Goal: Transaction & Acquisition: Purchase product/service

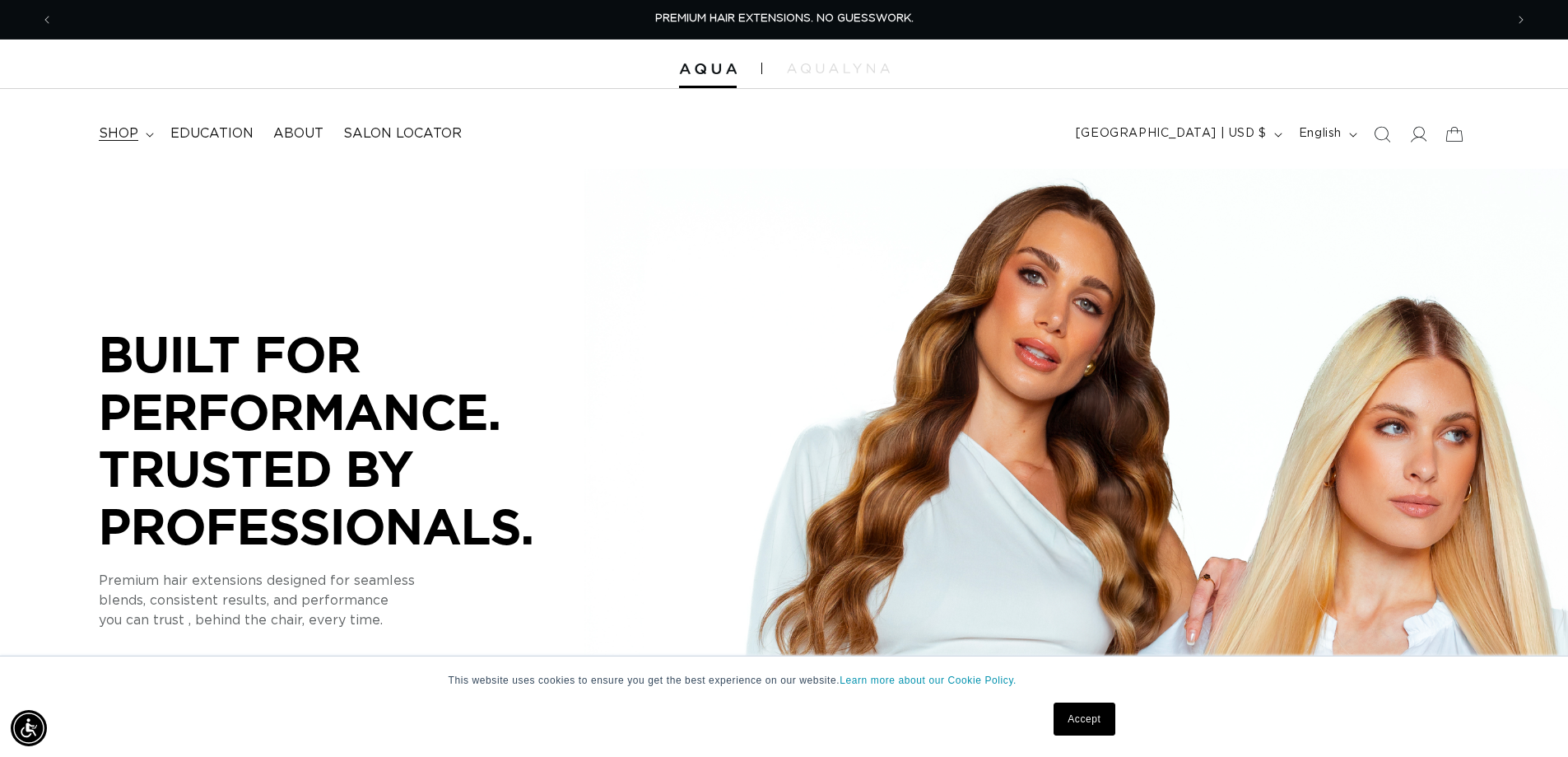
click at [143, 135] on summary "shop" at bounding box center [124, 134] width 71 height 37
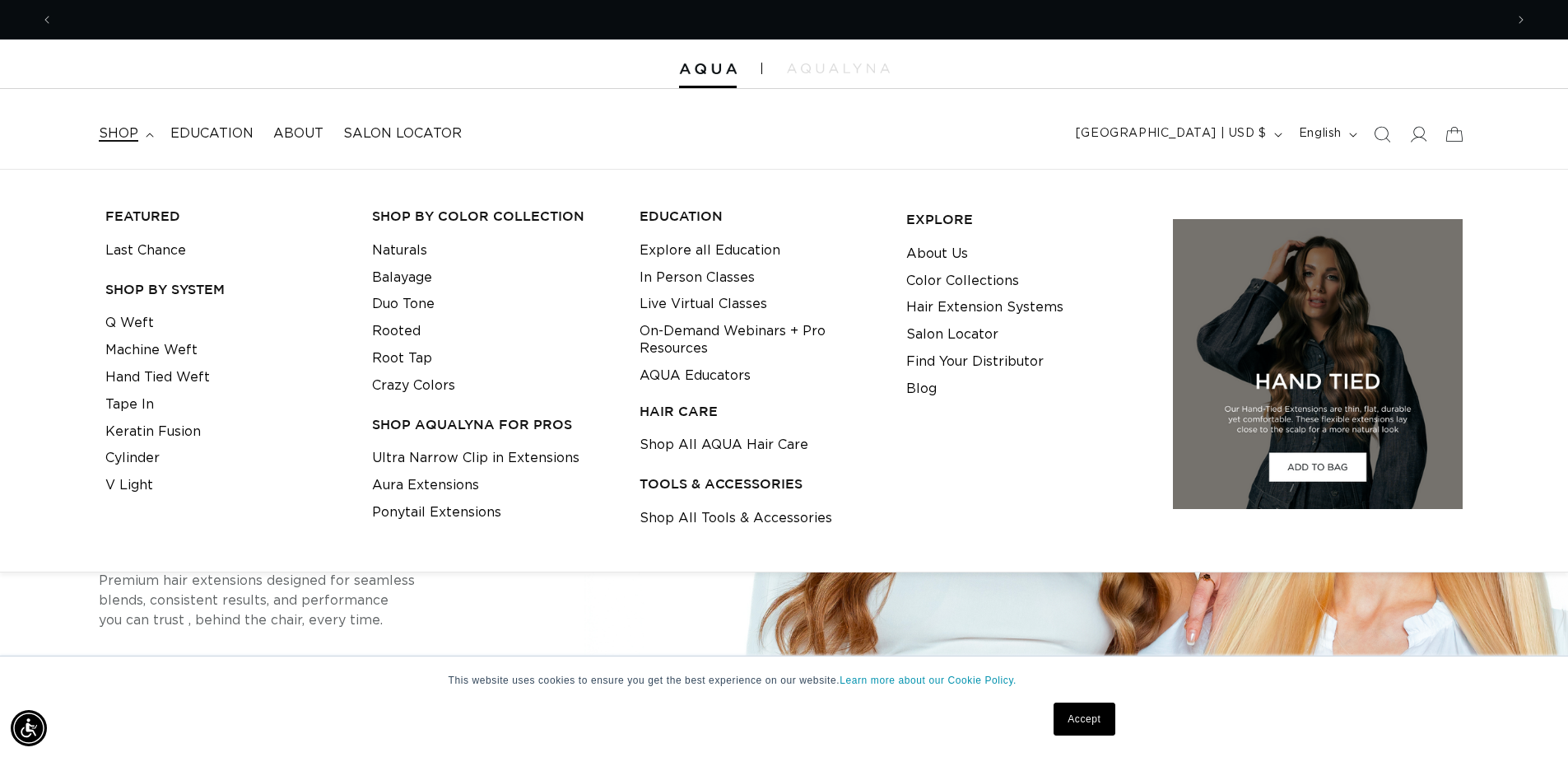
scroll to position [0, 1451]
click at [114, 395] on link "Tape In" at bounding box center [130, 404] width 49 height 27
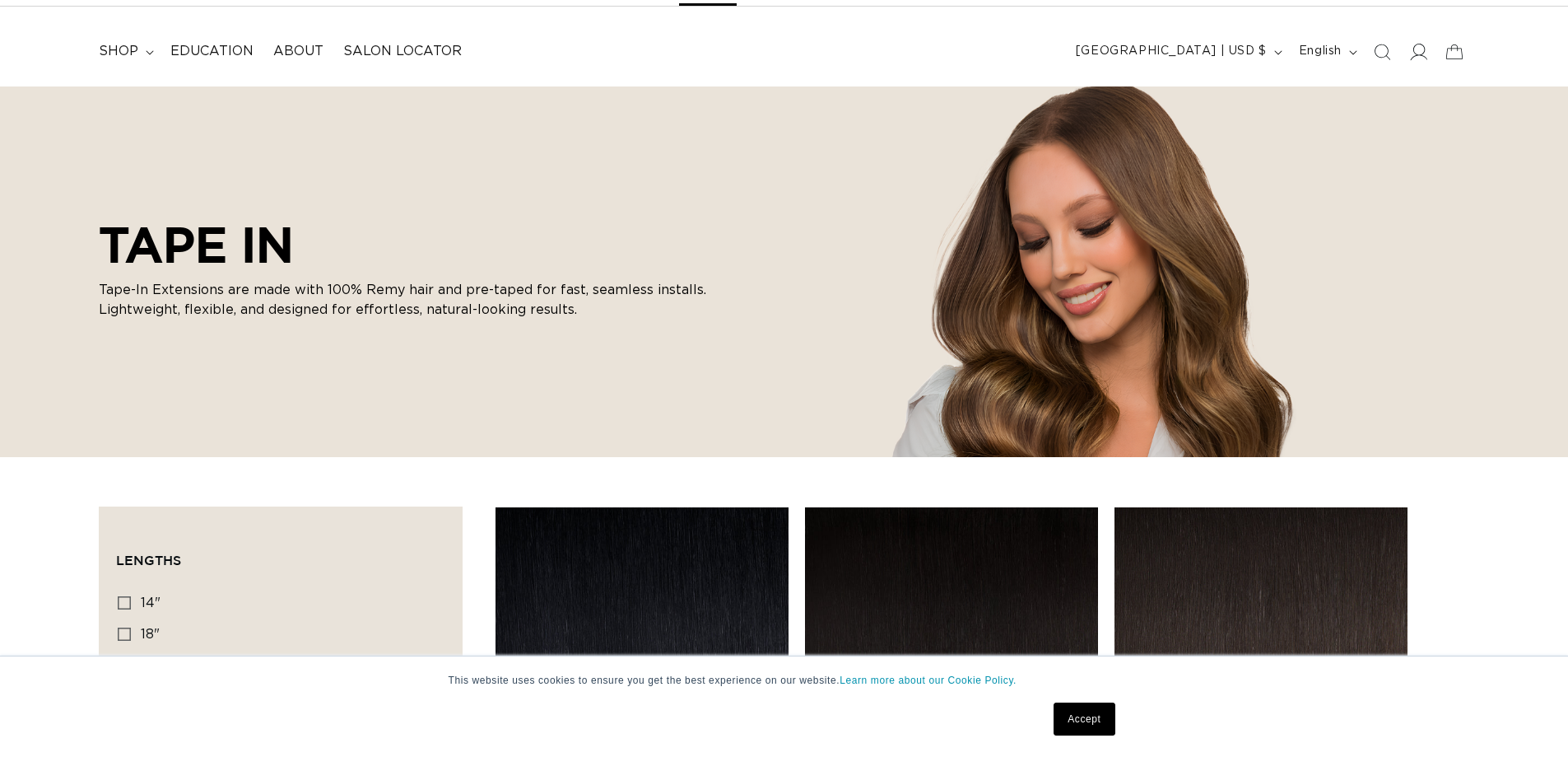
click at [1416, 52] on icon at bounding box center [1418, 52] width 18 height 18
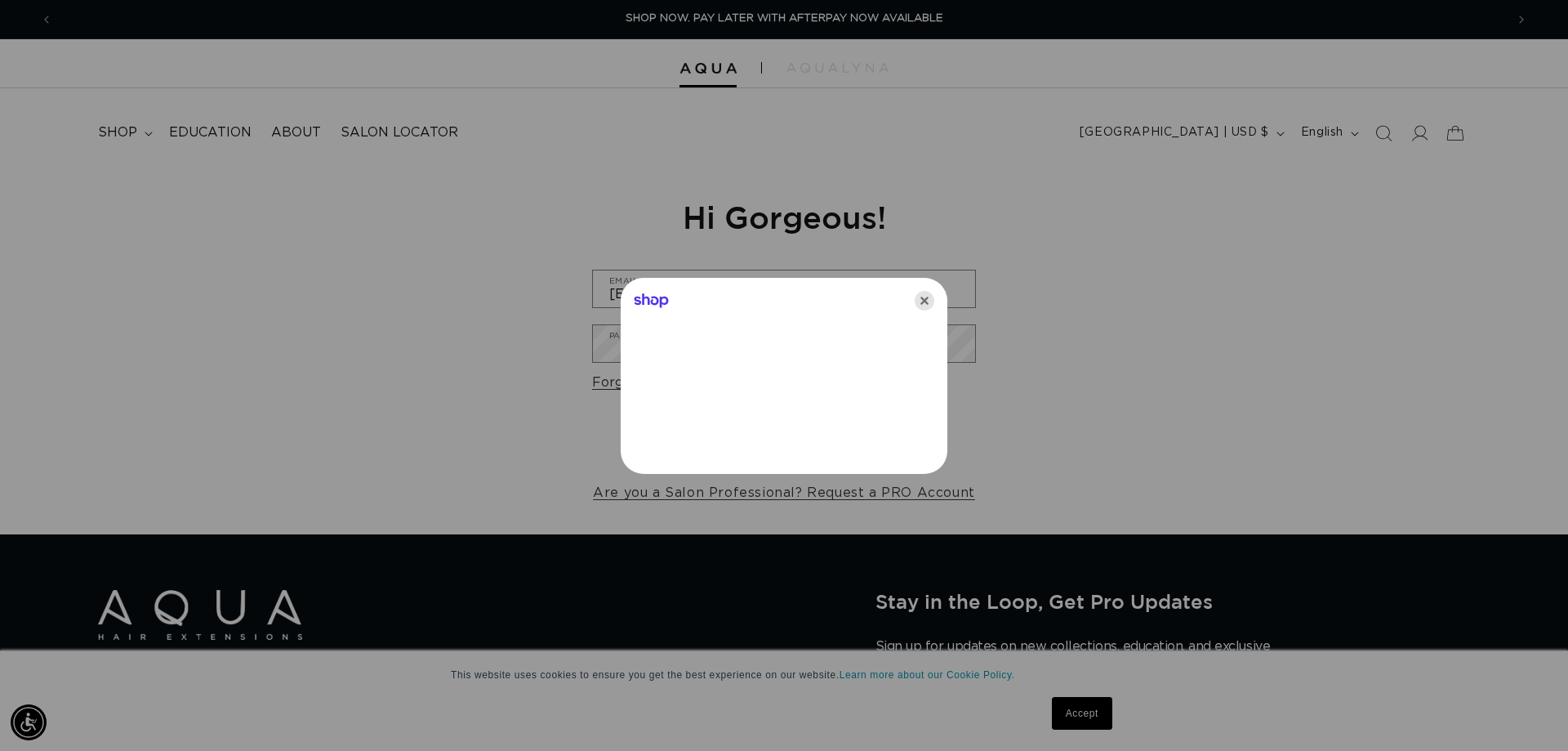
click at [926, 304] on icon "Close" at bounding box center [924, 300] width 19 height 19
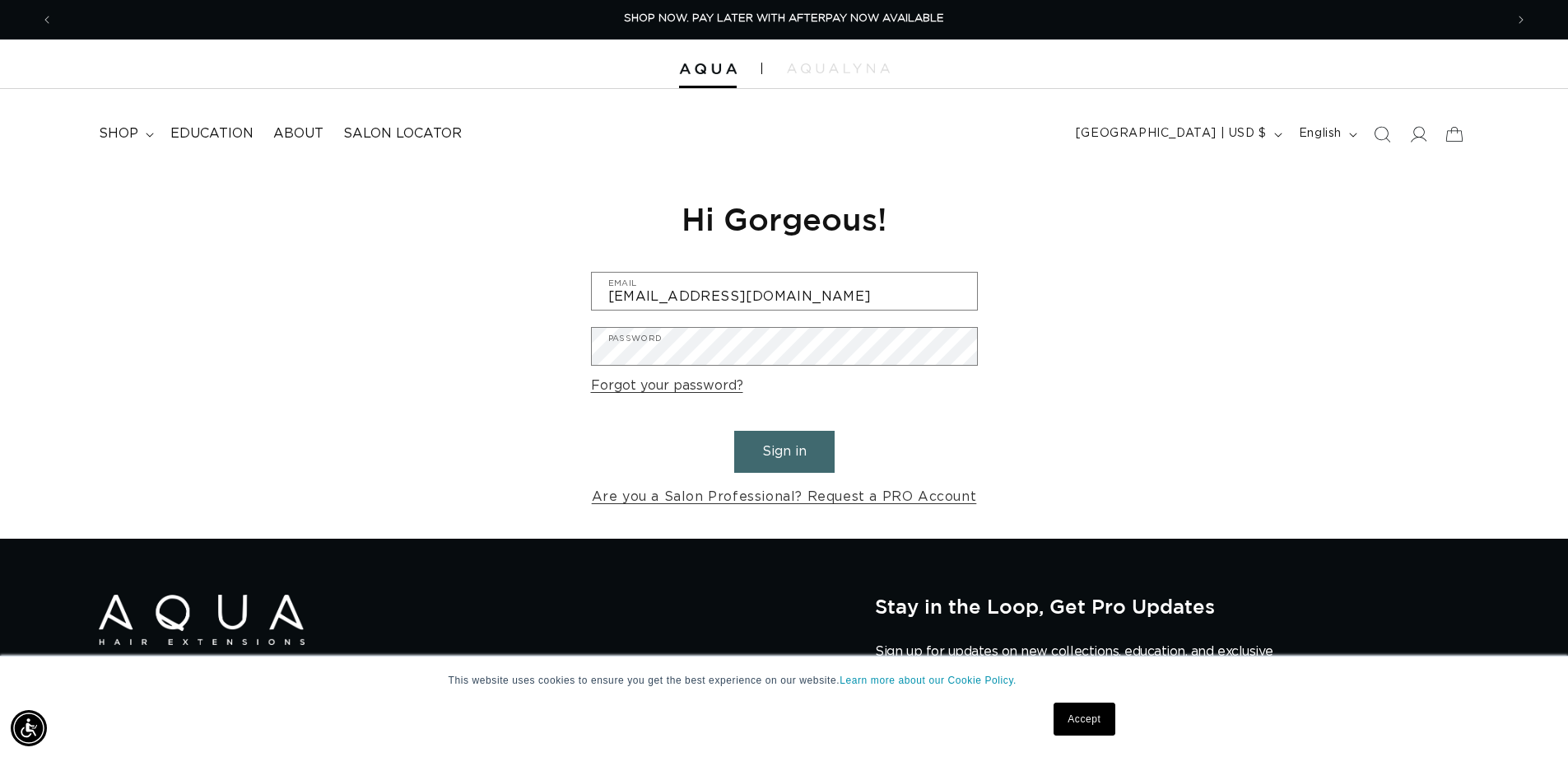
click at [807, 463] on button "Sign in" at bounding box center [784, 451] width 101 height 42
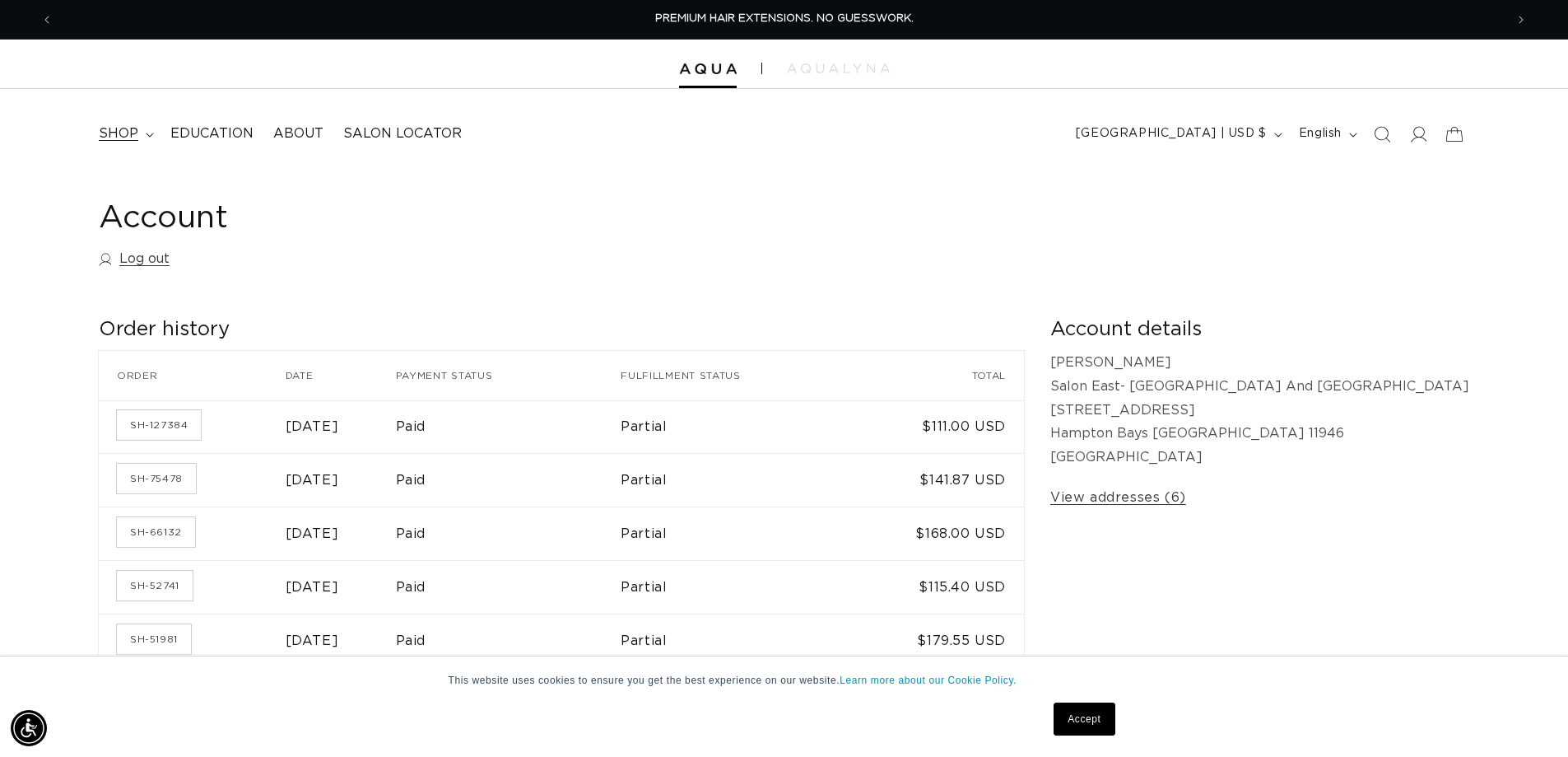
click at [109, 125] on span "shop" at bounding box center [118, 134] width 39 height 18
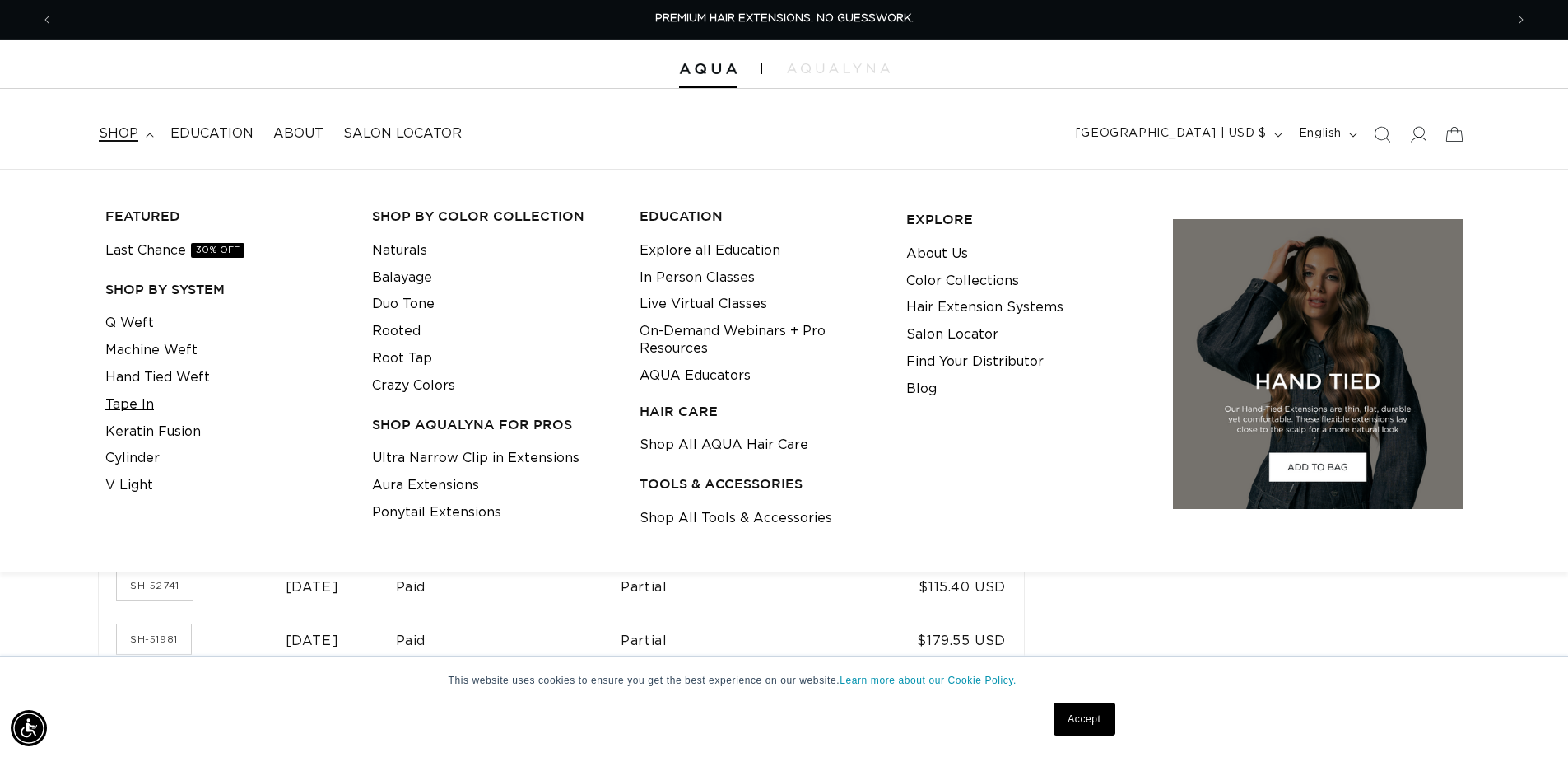
click at [141, 404] on link "Tape In" at bounding box center [130, 404] width 49 height 27
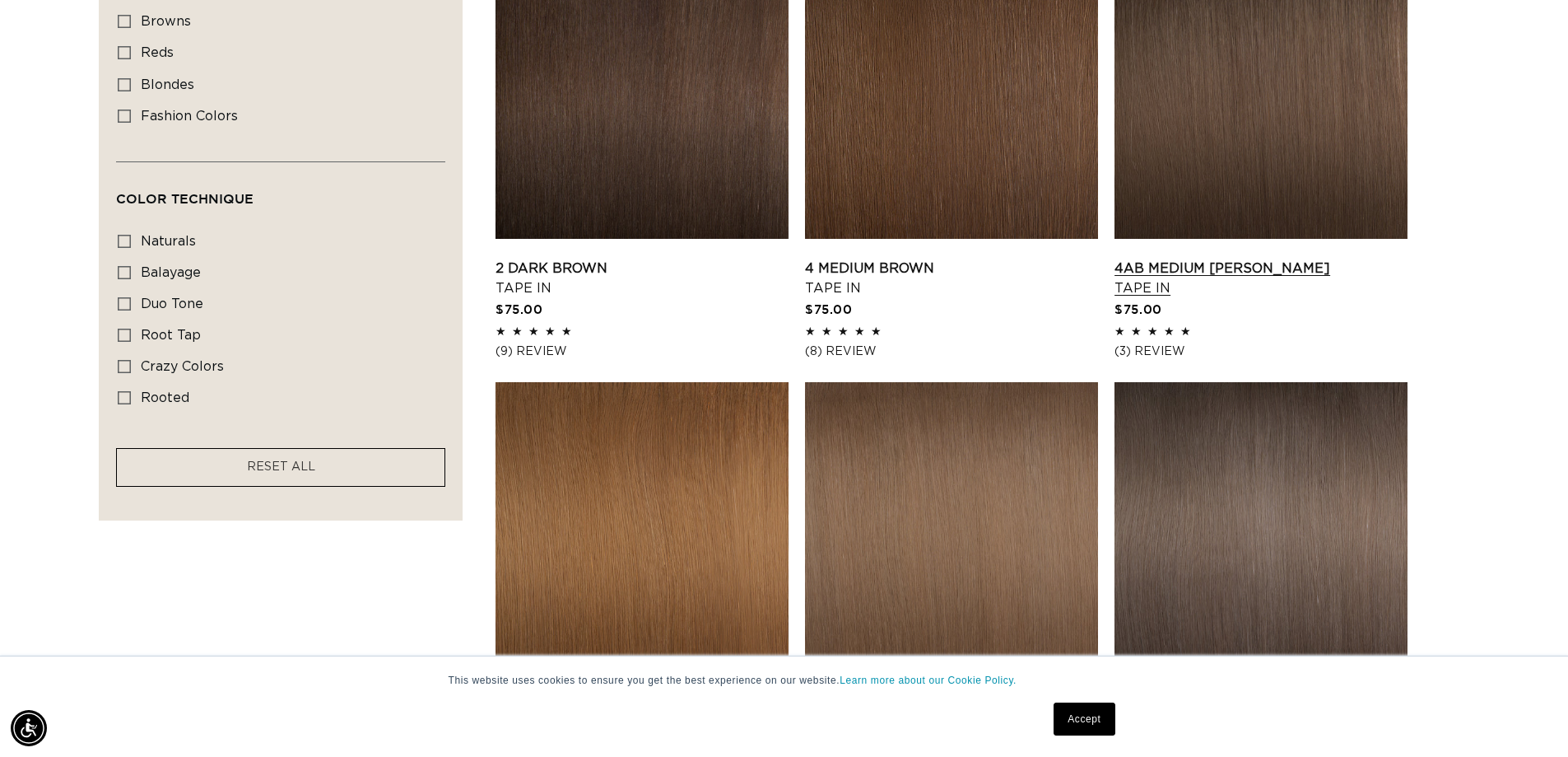
scroll to position [0, 2903]
click at [1240, 259] on link "4AB Medium Ash Brown Tape In" at bounding box center [1261, 278] width 293 height 39
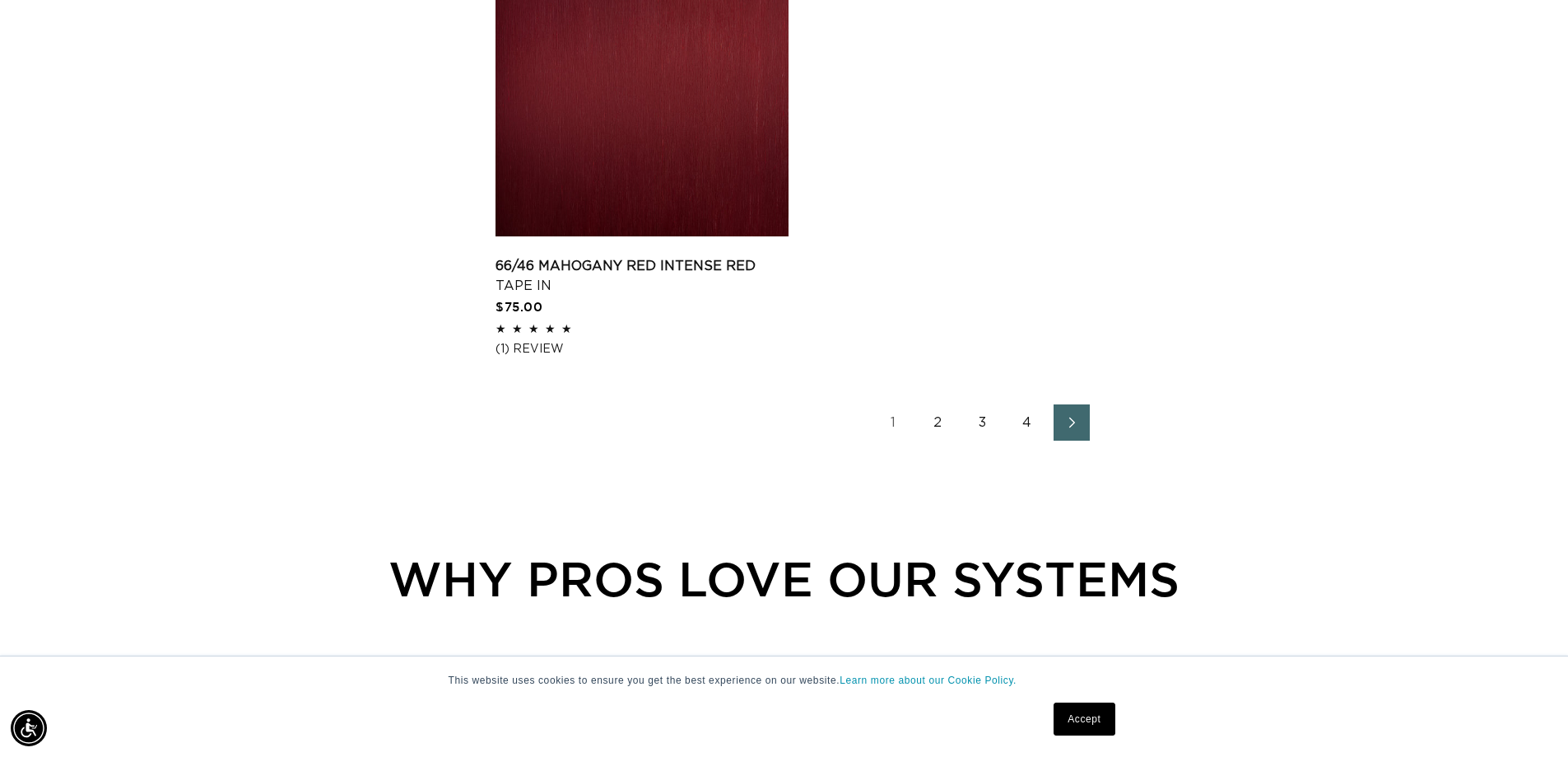
click at [1071, 419] on icon "Next page" at bounding box center [1072, 422] width 6 height 11
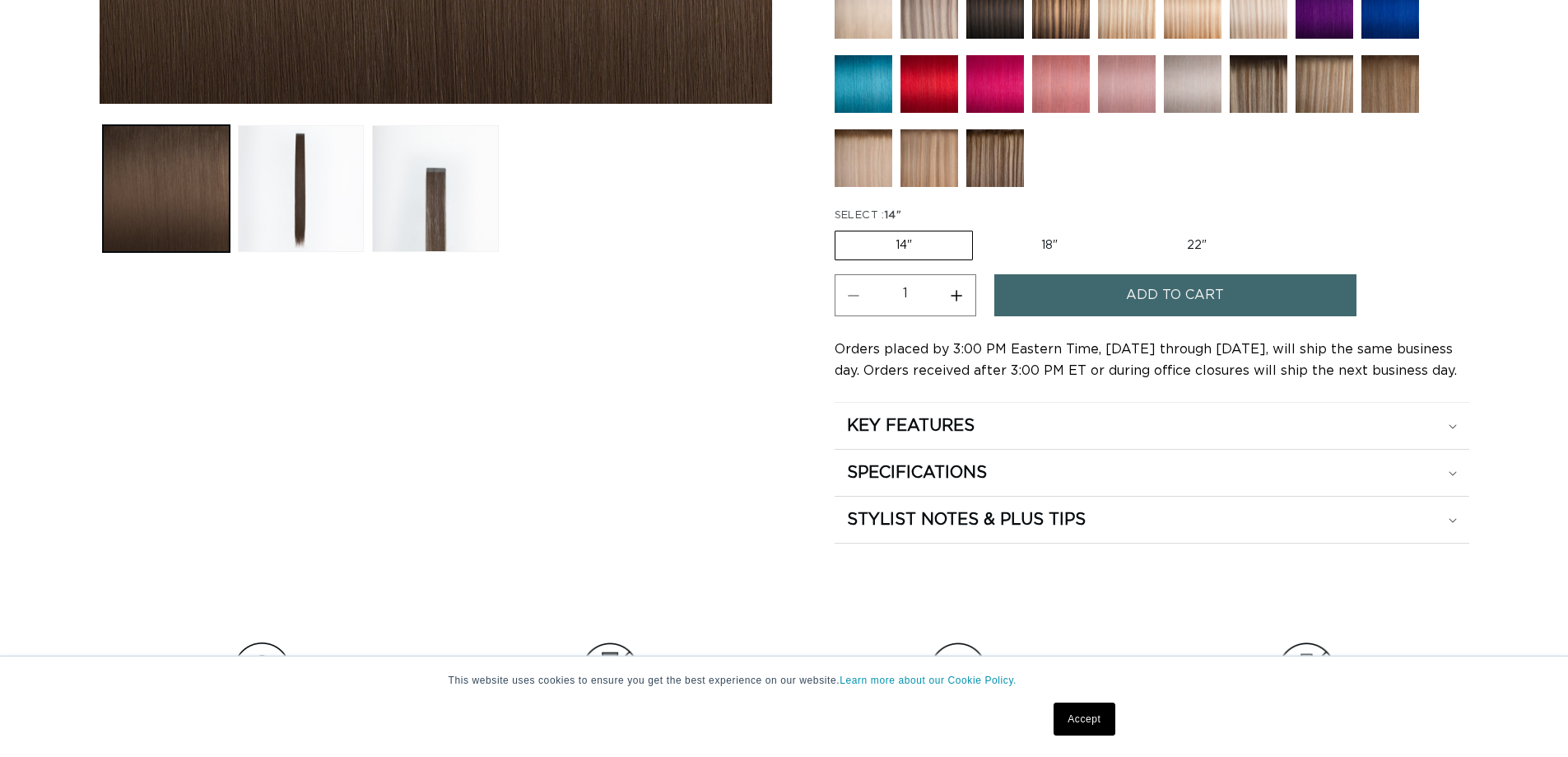
click at [1052, 246] on label "18" Variant sold out or unavailable" at bounding box center [1050, 245] width 137 height 28
click at [982, 229] on input "18" Variant sold out or unavailable" at bounding box center [981, 228] width 1 height 1
radio input "true"
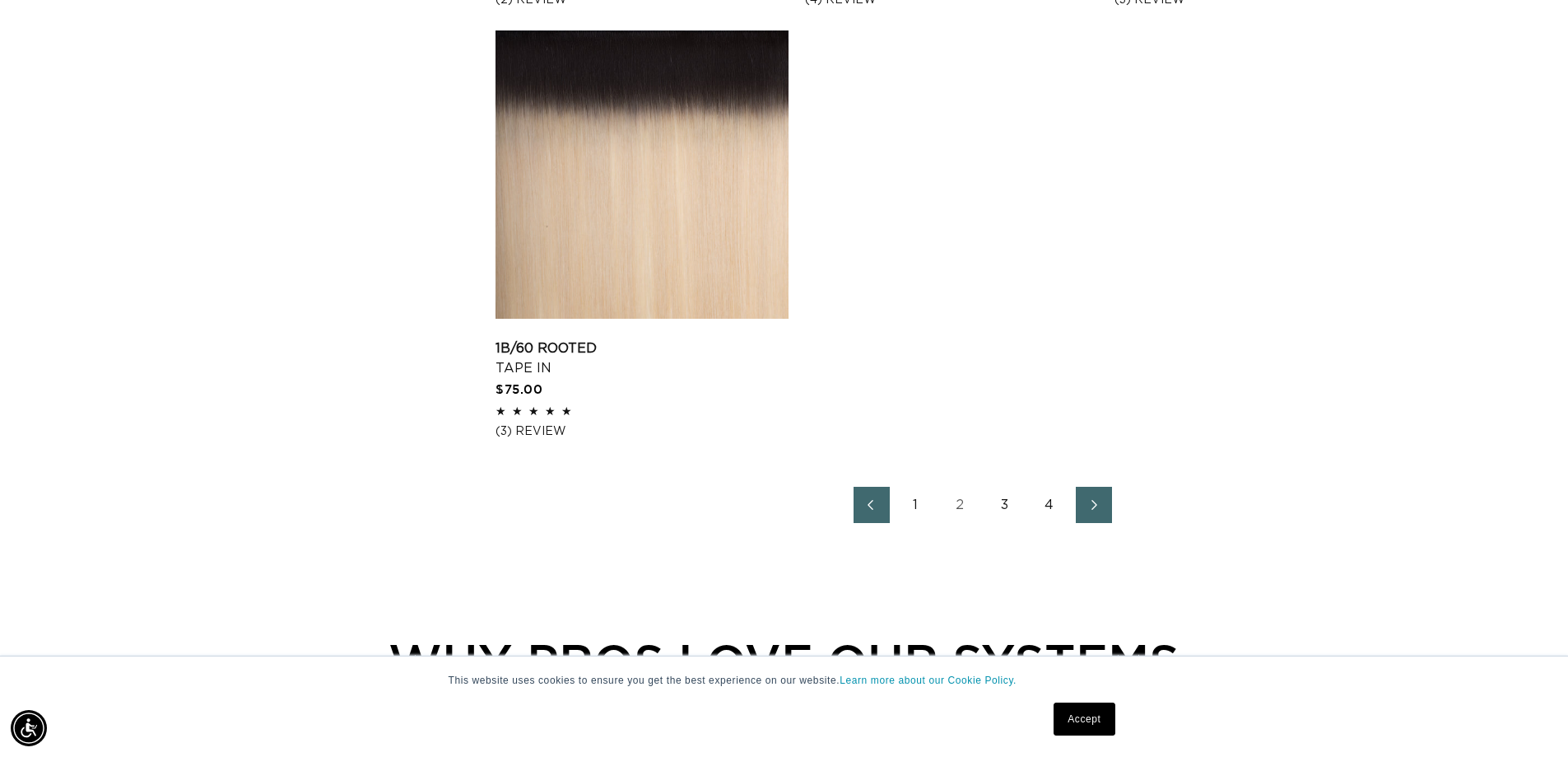
click at [918, 511] on link "1" at bounding box center [916, 504] width 36 height 36
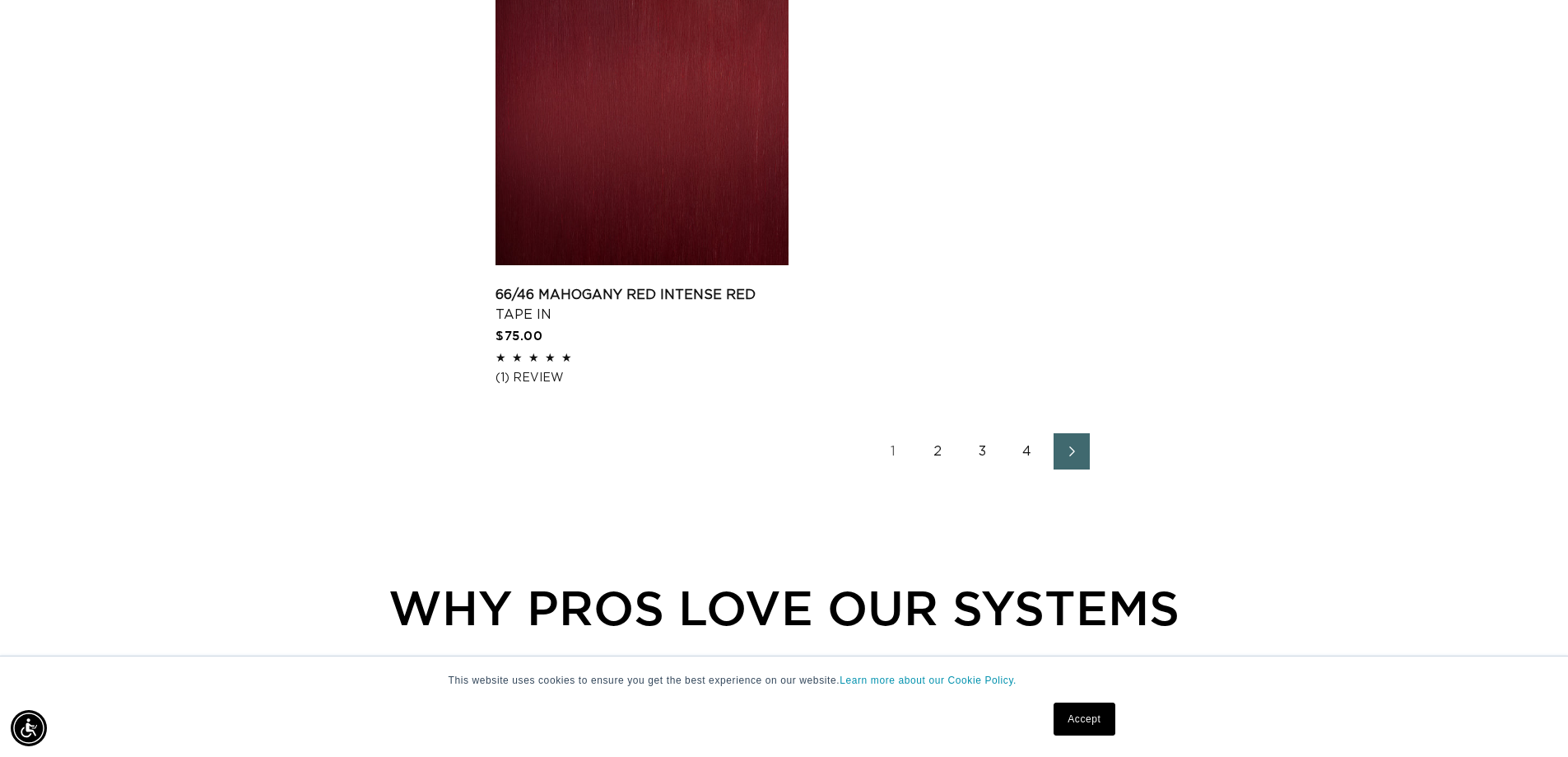
scroll to position [2800, 0]
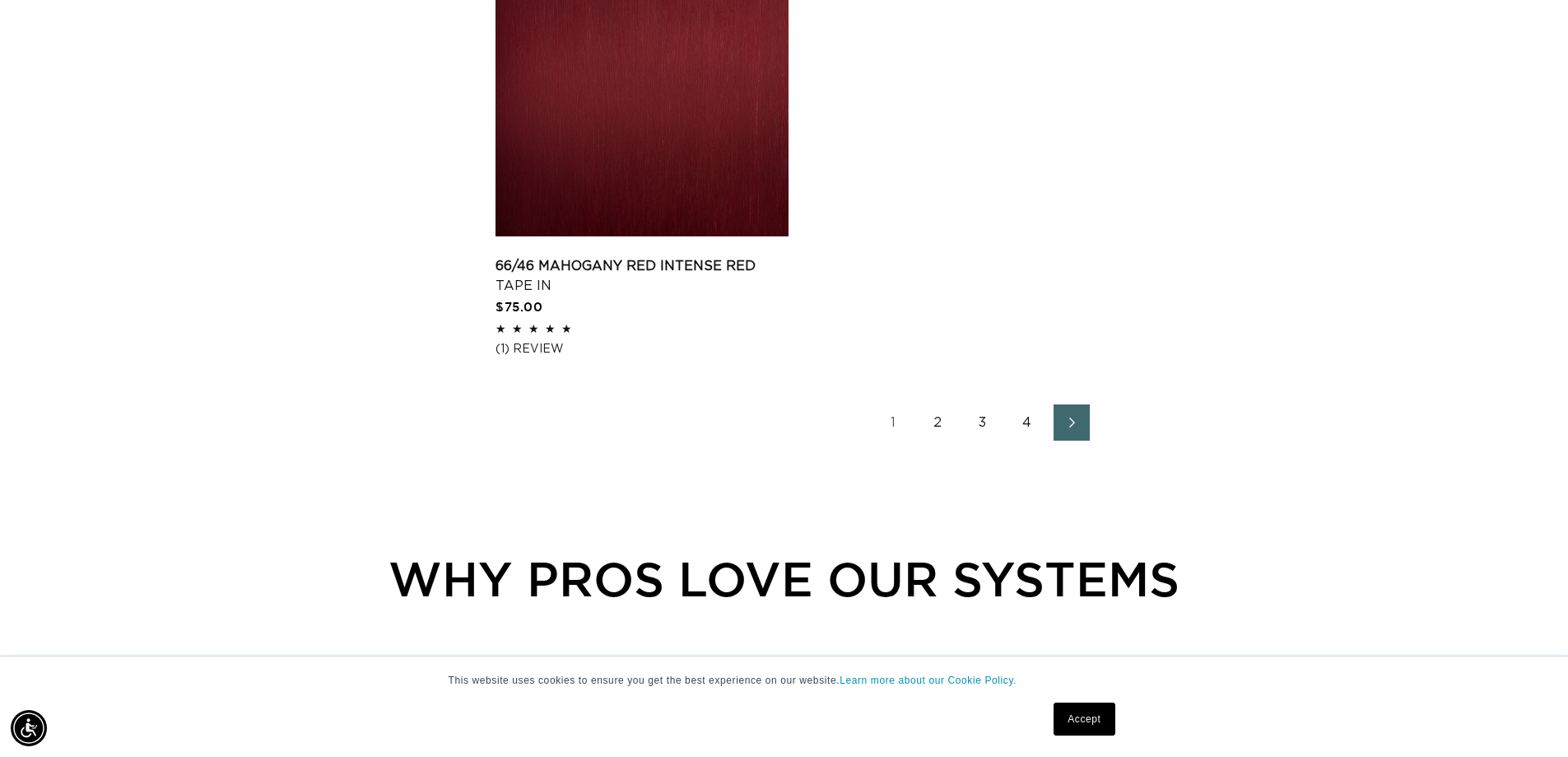
click at [942, 424] on link "2" at bounding box center [938, 422] width 36 height 36
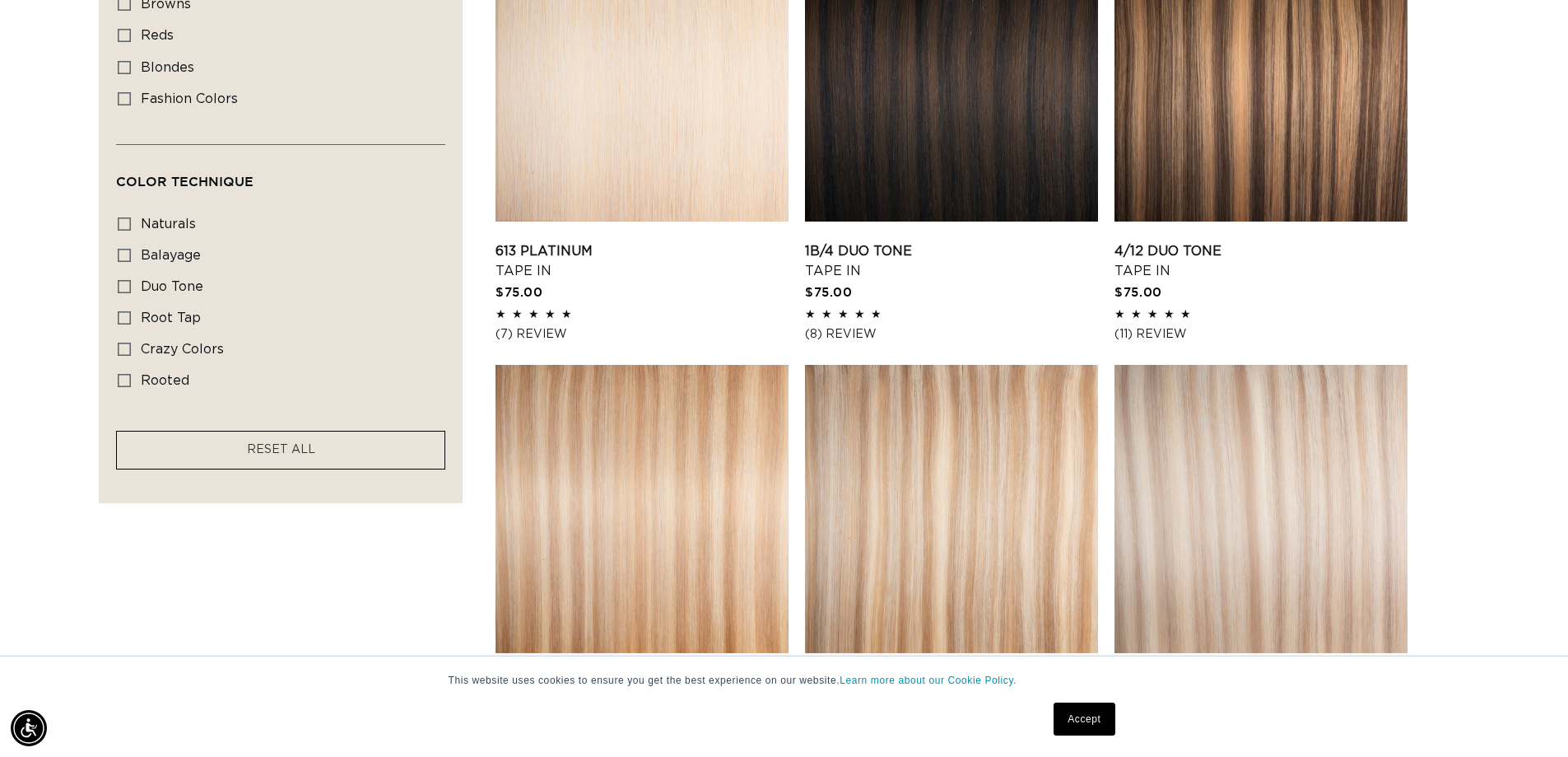
scroll to position [1071, 0]
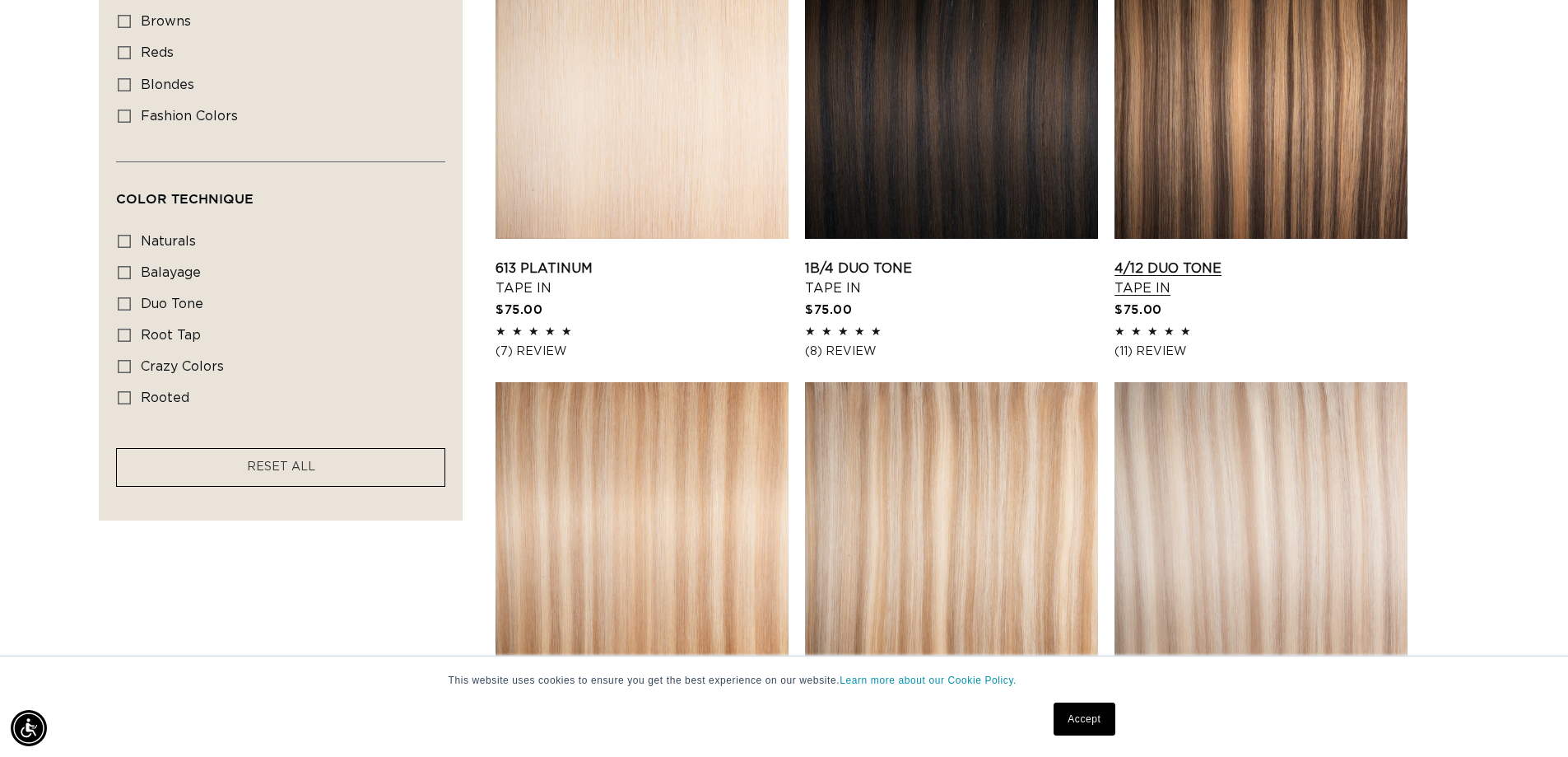
click at [1236, 259] on link "4/12 Duo Tone Tape In" at bounding box center [1261, 278] width 293 height 39
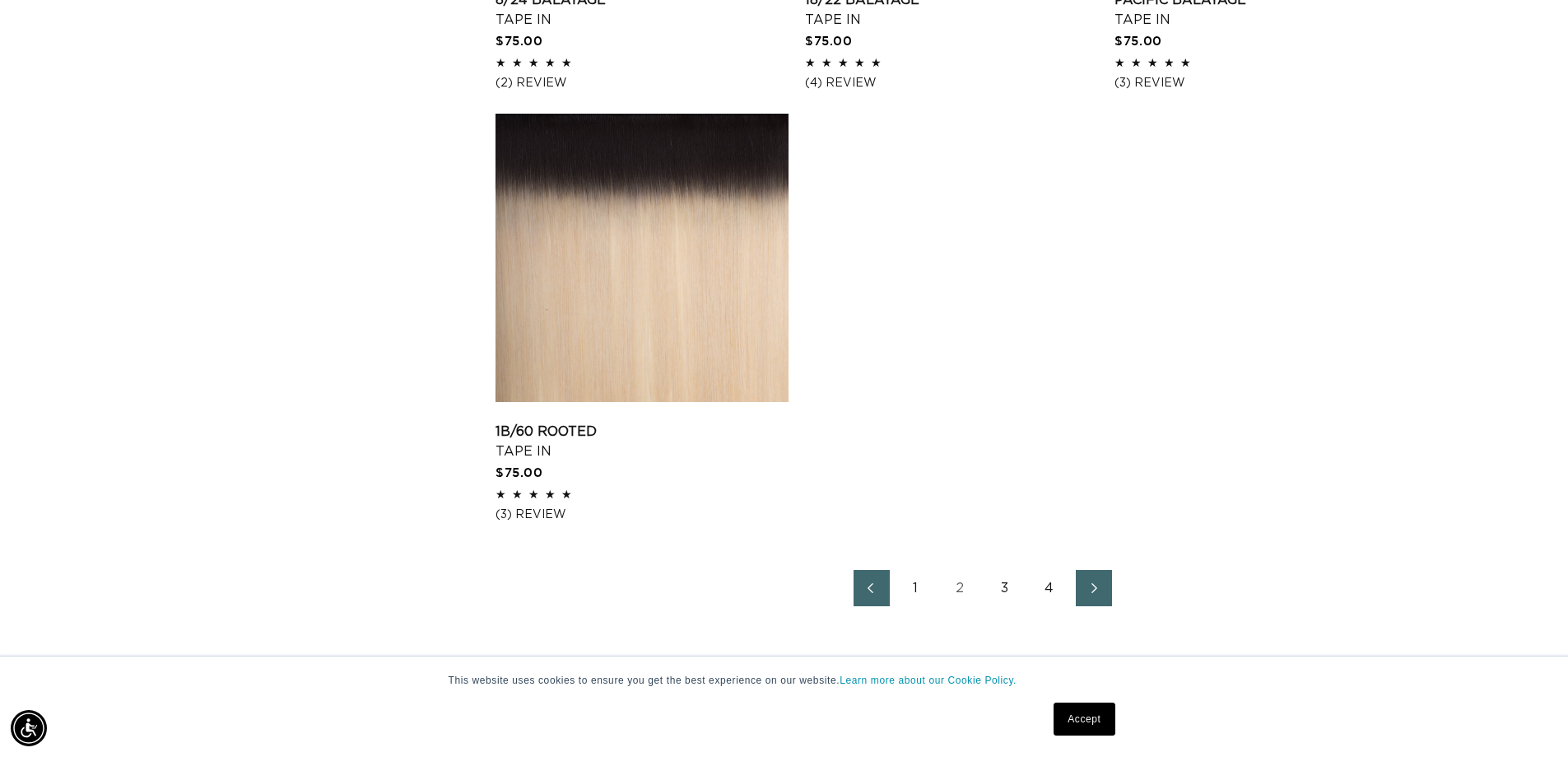
scroll to position [2965, 0]
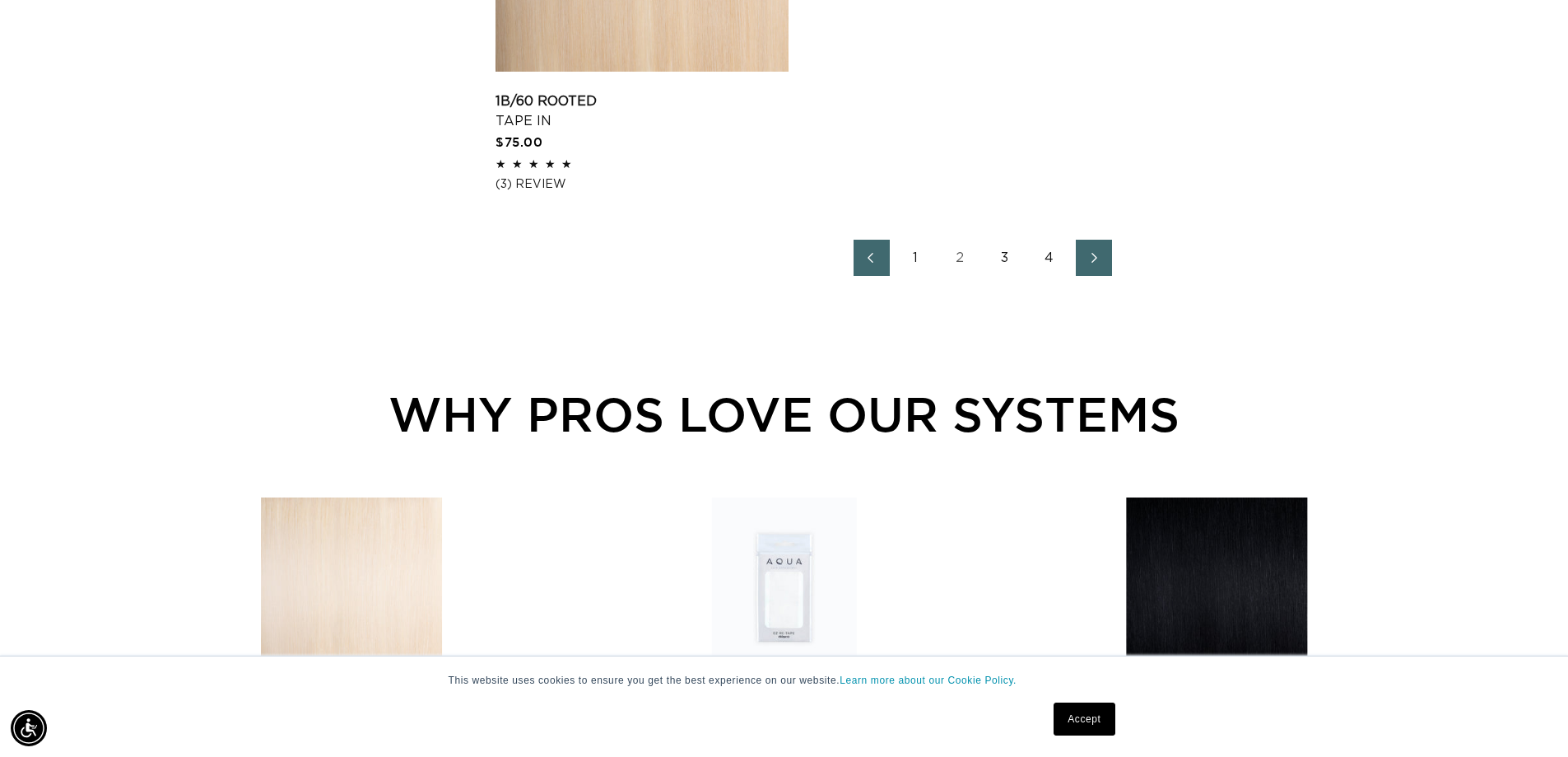
click at [1000, 260] on link "3" at bounding box center [1005, 257] width 36 height 36
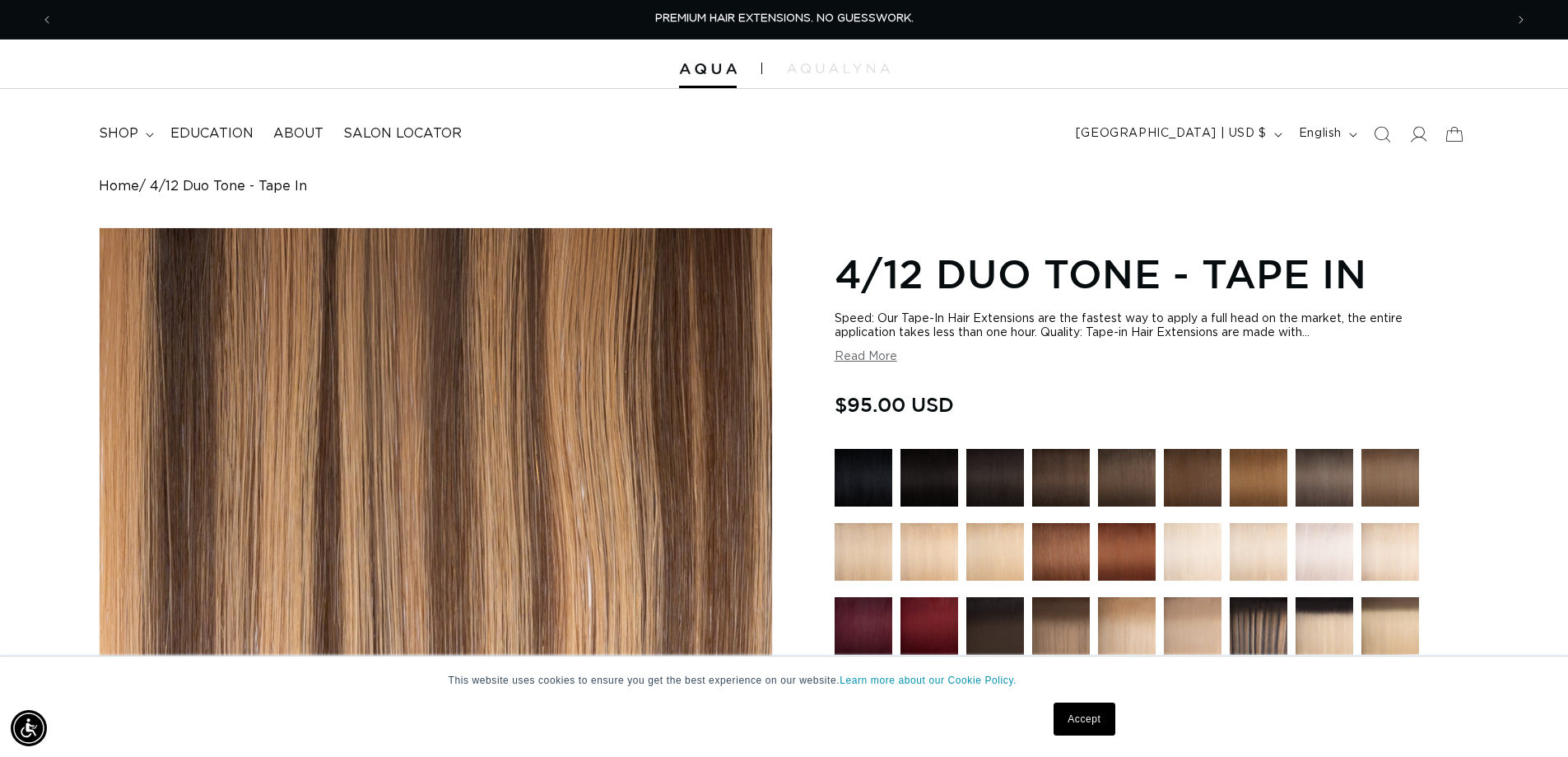
click at [675, 375] on div "Gallery Viewer" at bounding box center [435, 536] width 673 height 616
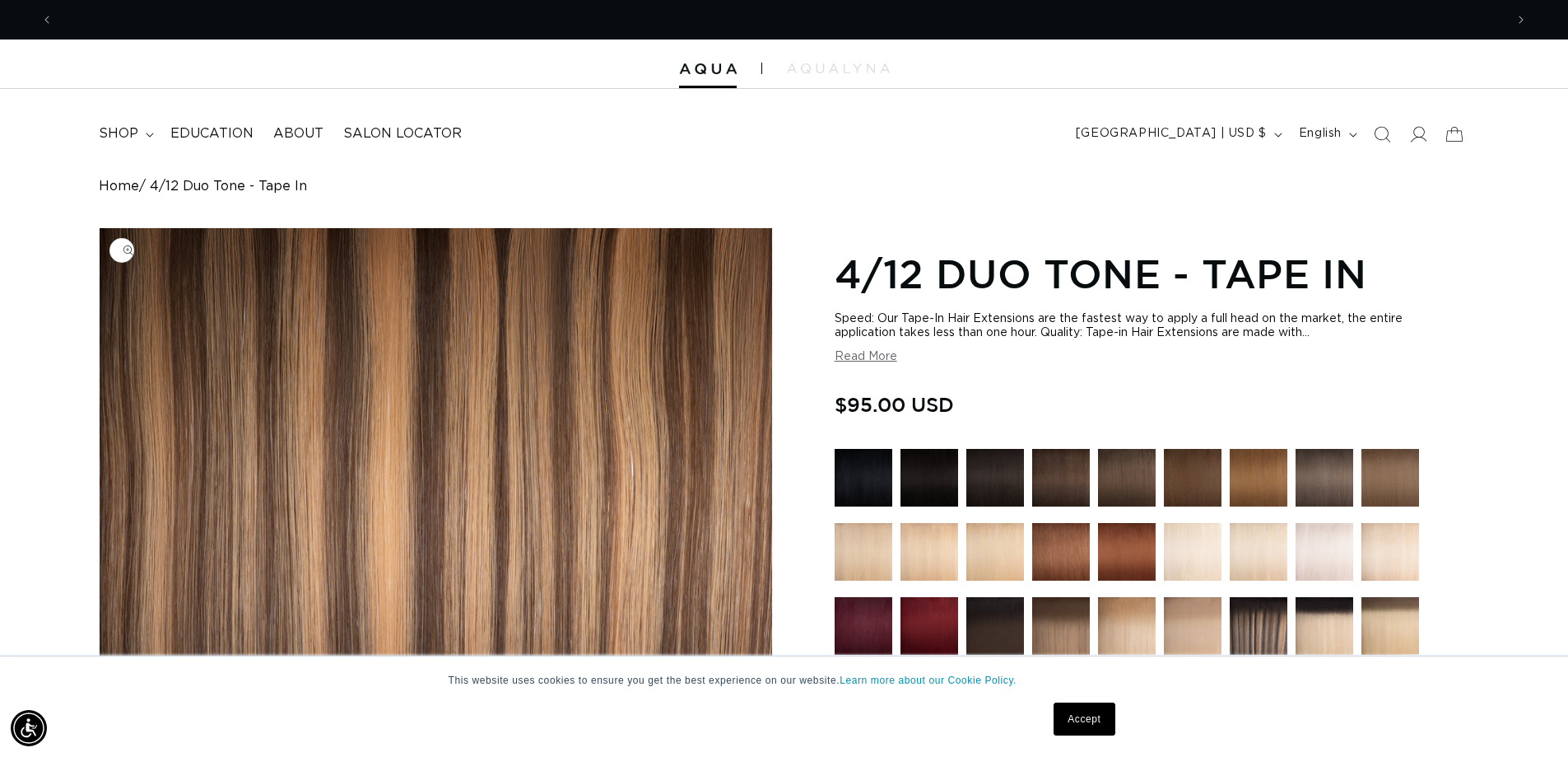
scroll to position [0, 1451]
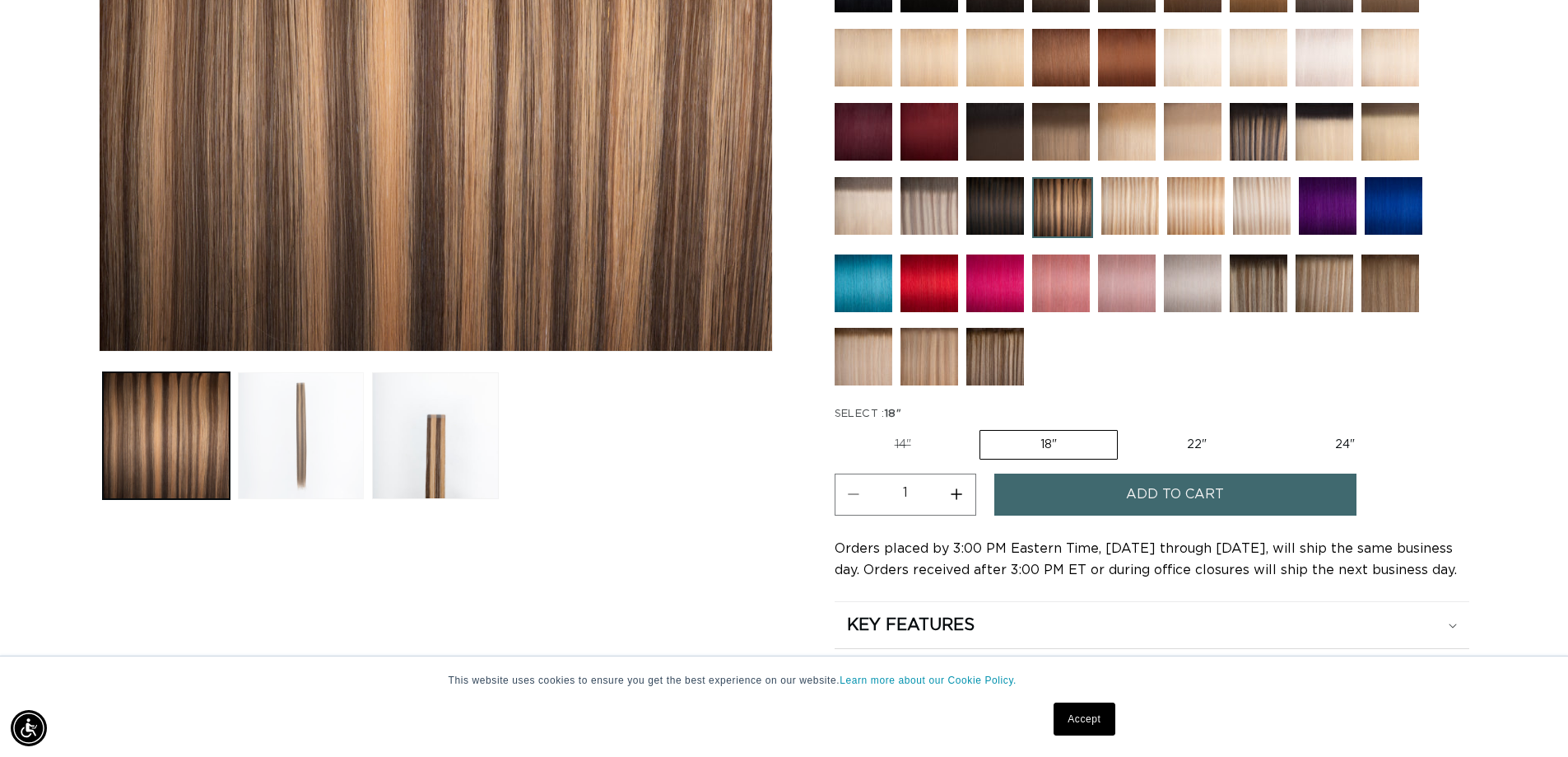
click at [310, 458] on button "Load image 2 in gallery view" at bounding box center [302, 436] width 127 height 127
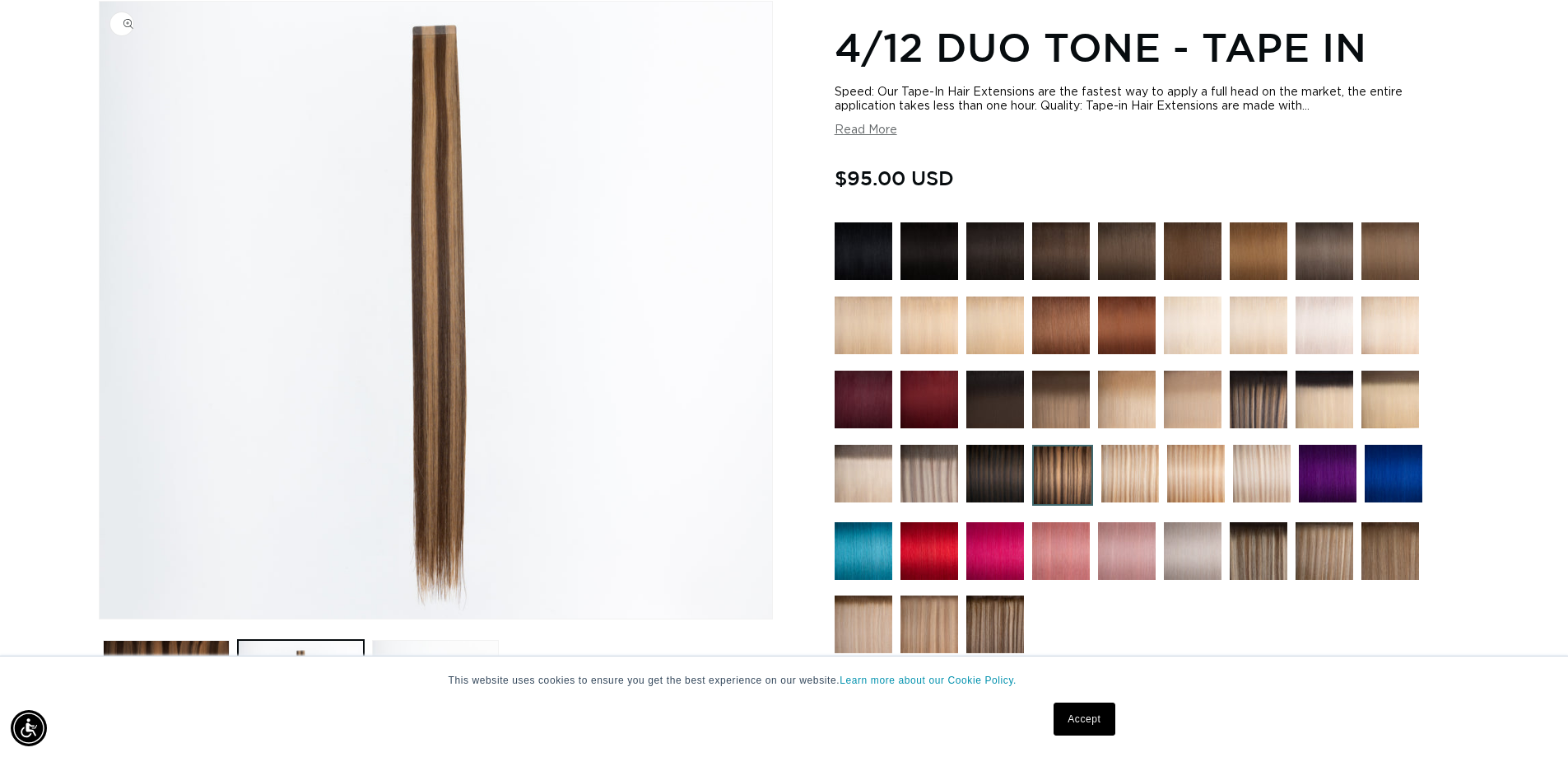
scroll to position [228, 0]
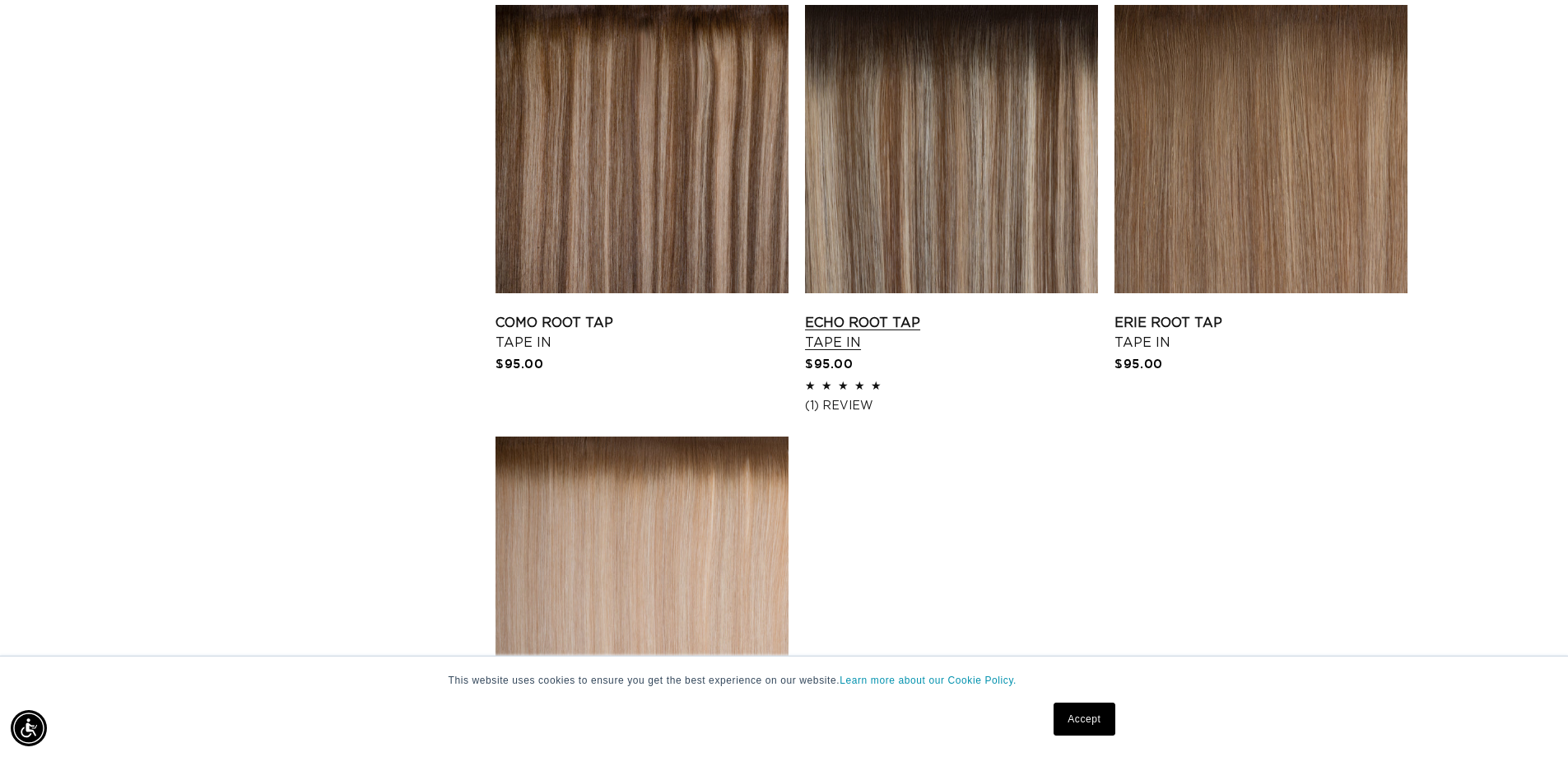
scroll to position [2223, 0]
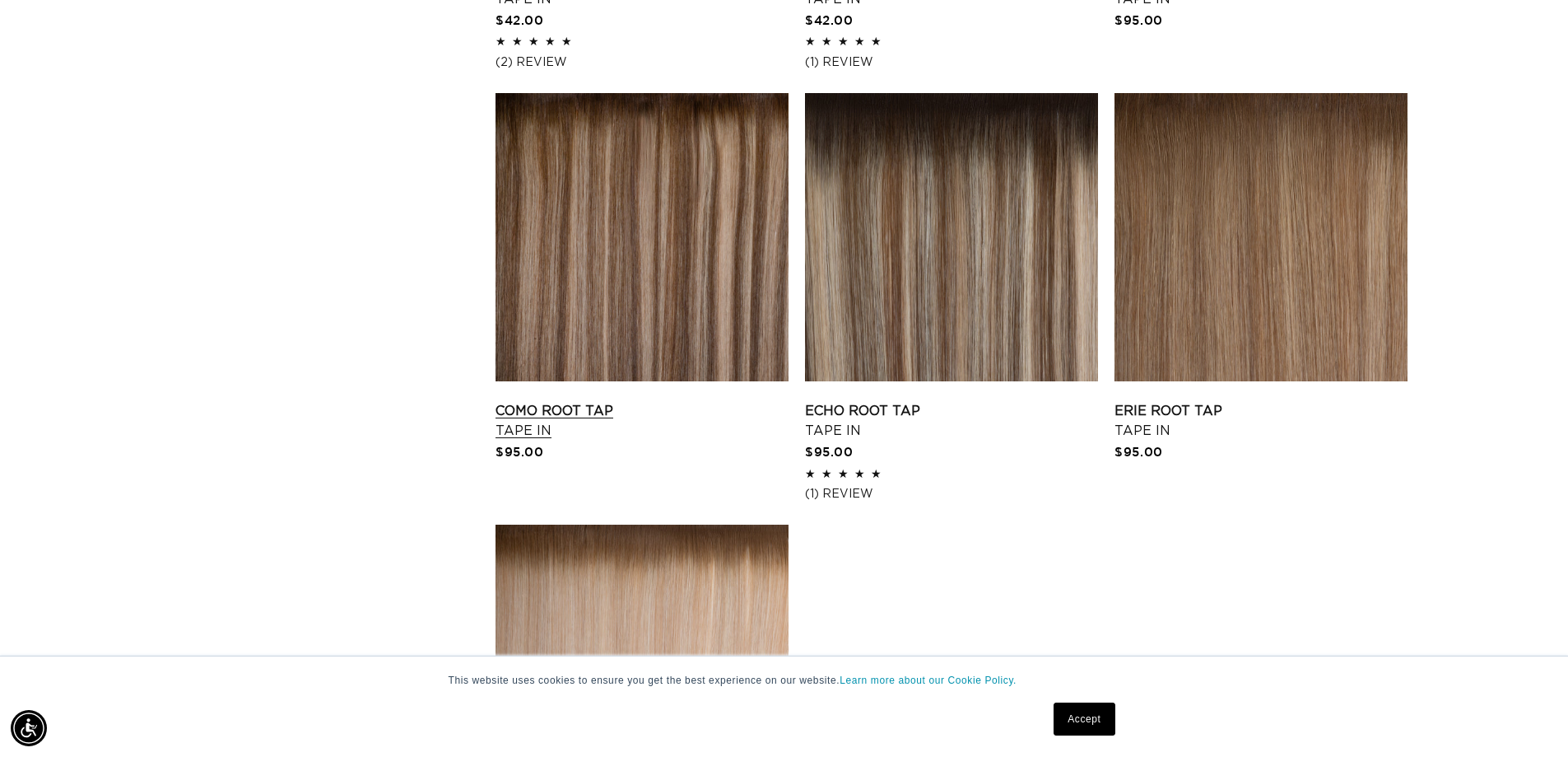
click at [658, 401] on link "Como Root Tap Tape In" at bounding box center [642, 421] width 293 height 39
click at [550, 401] on link "Como Root Tap Tape In" at bounding box center [642, 421] width 293 height 39
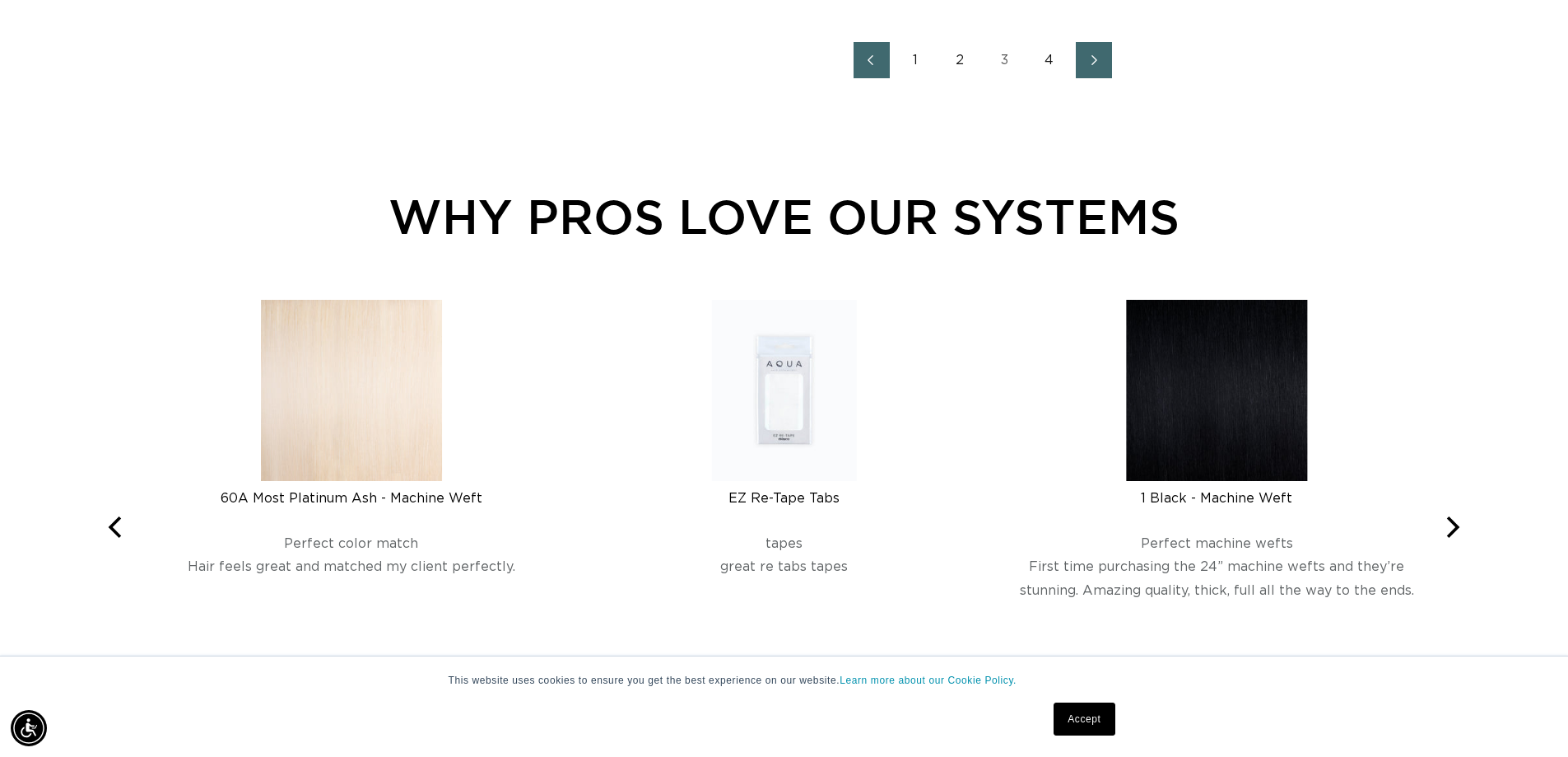
click at [918, 74] on link "1" at bounding box center [916, 60] width 36 height 36
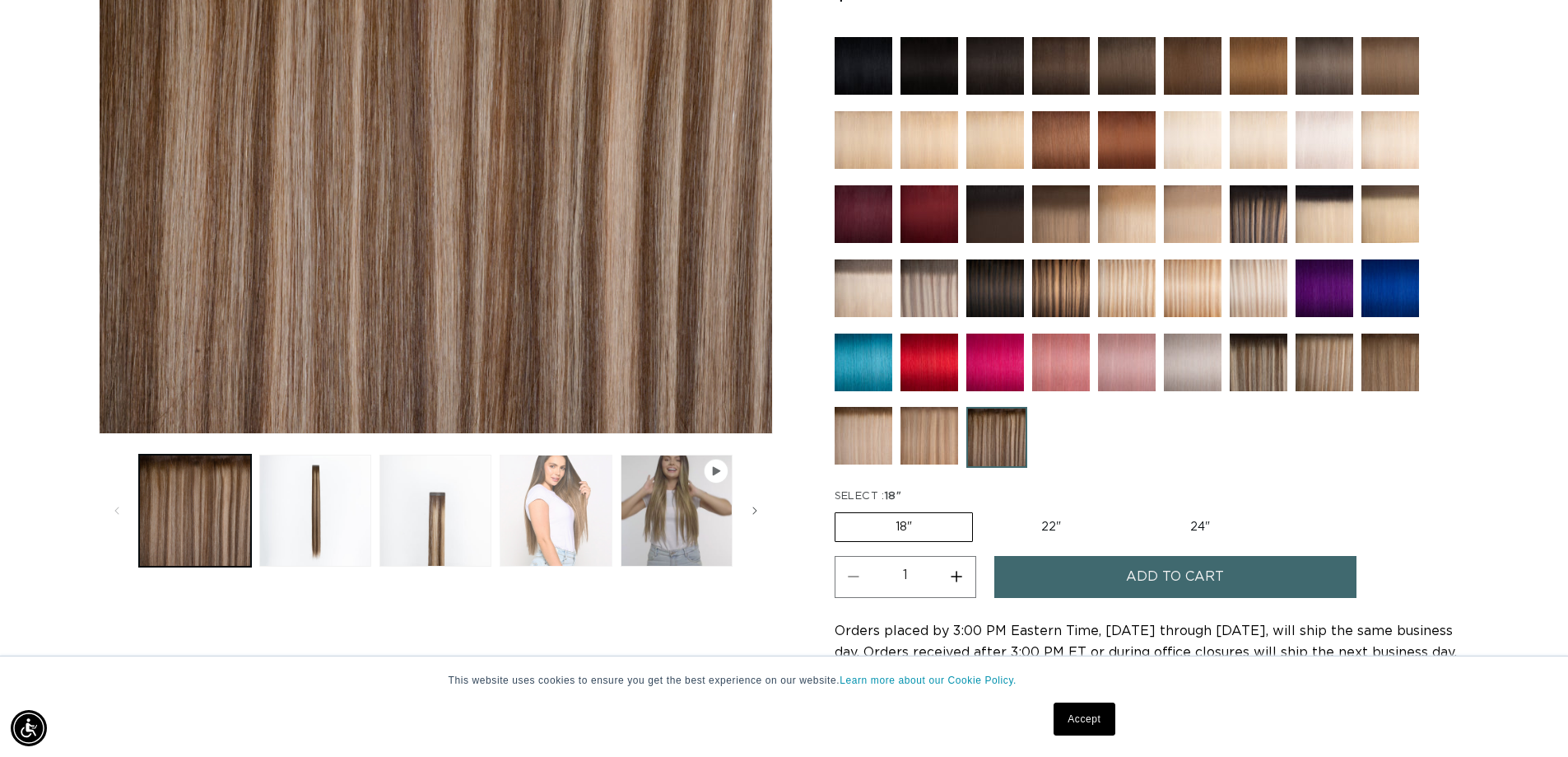
click at [553, 504] on button "Load image 4 in gallery view" at bounding box center [556, 510] width 112 height 112
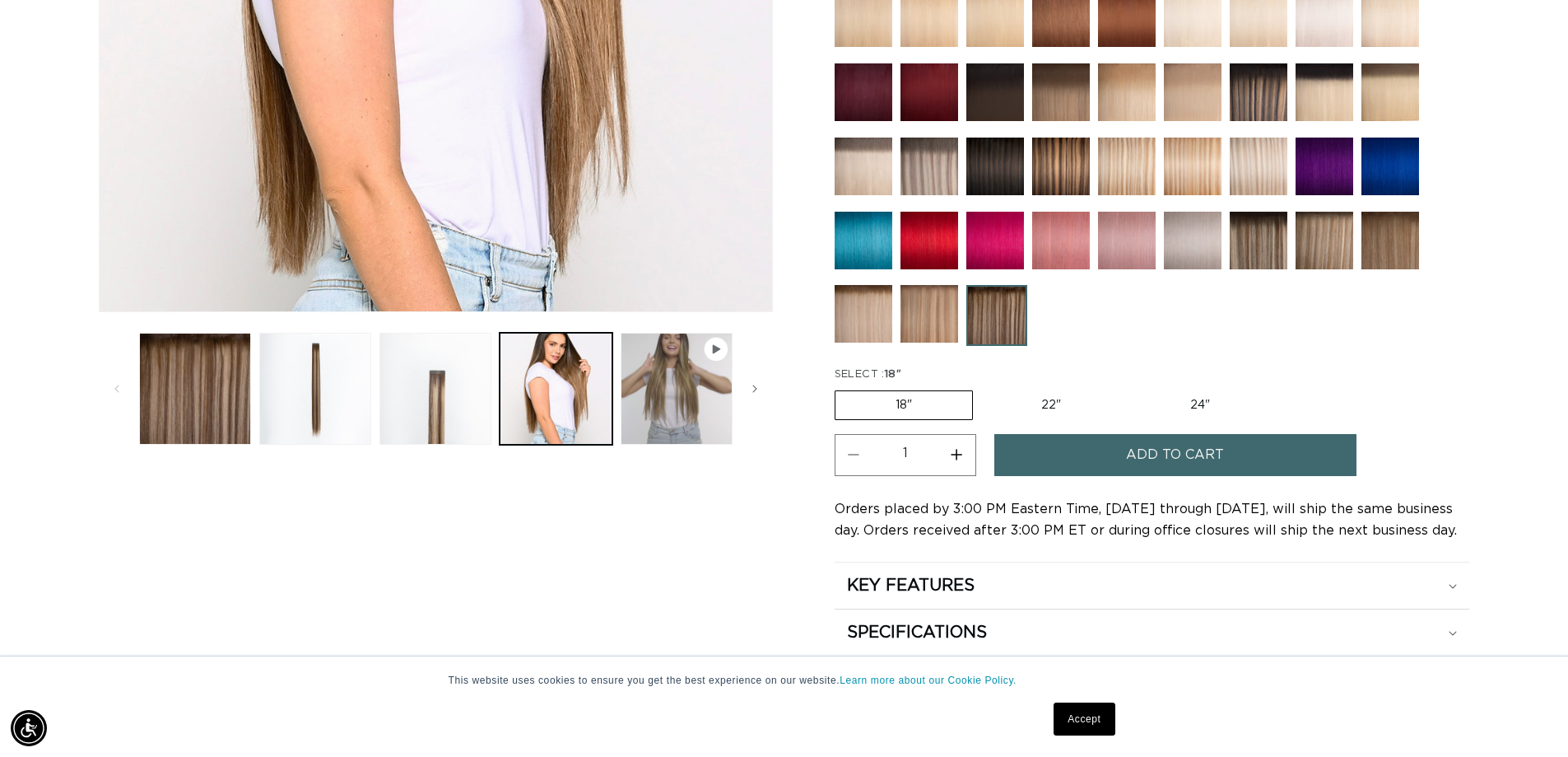
scroll to position [557, 0]
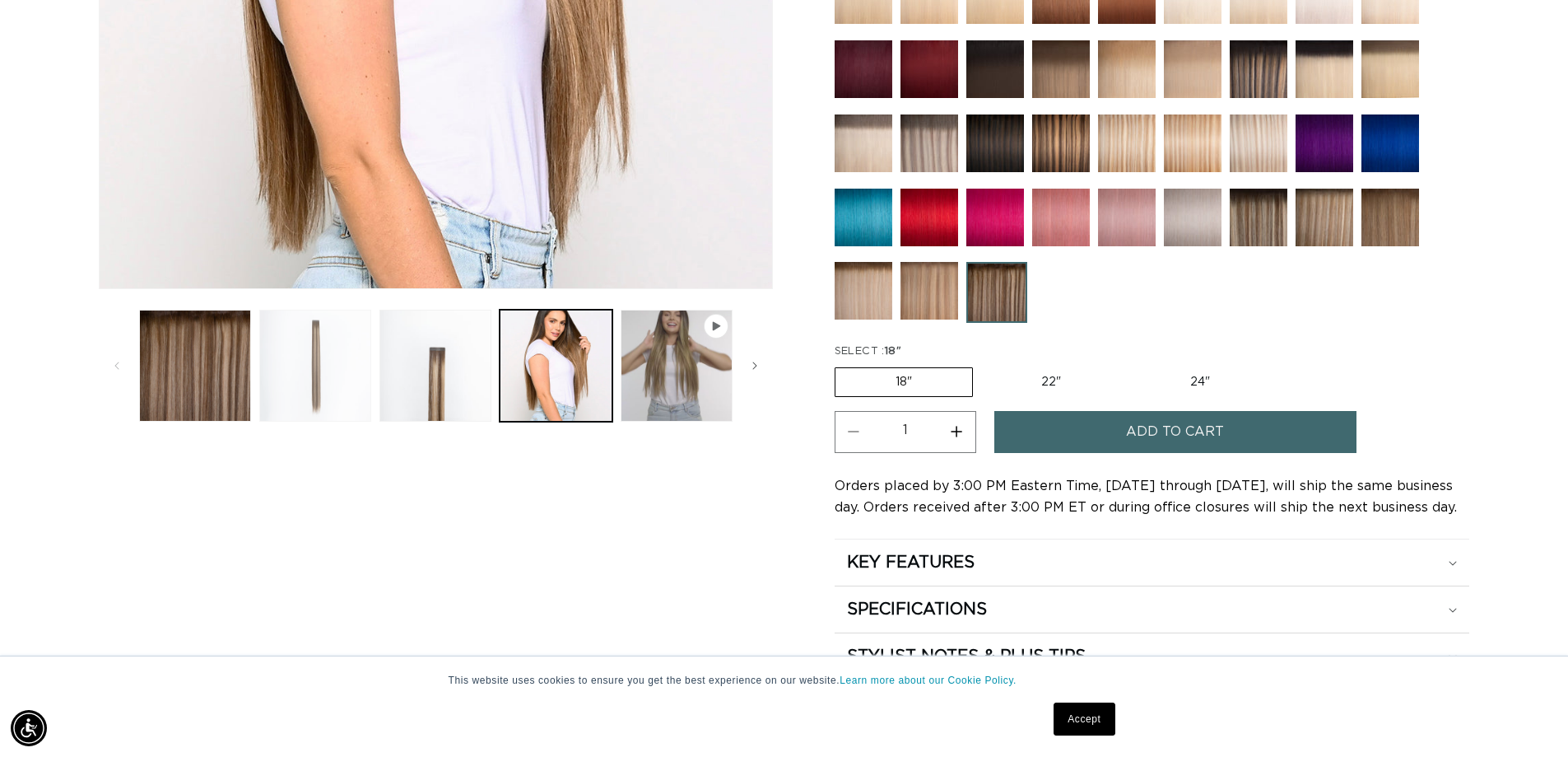
click at [329, 351] on button "Load image 2 in gallery view" at bounding box center [315, 365] width 112 height 112
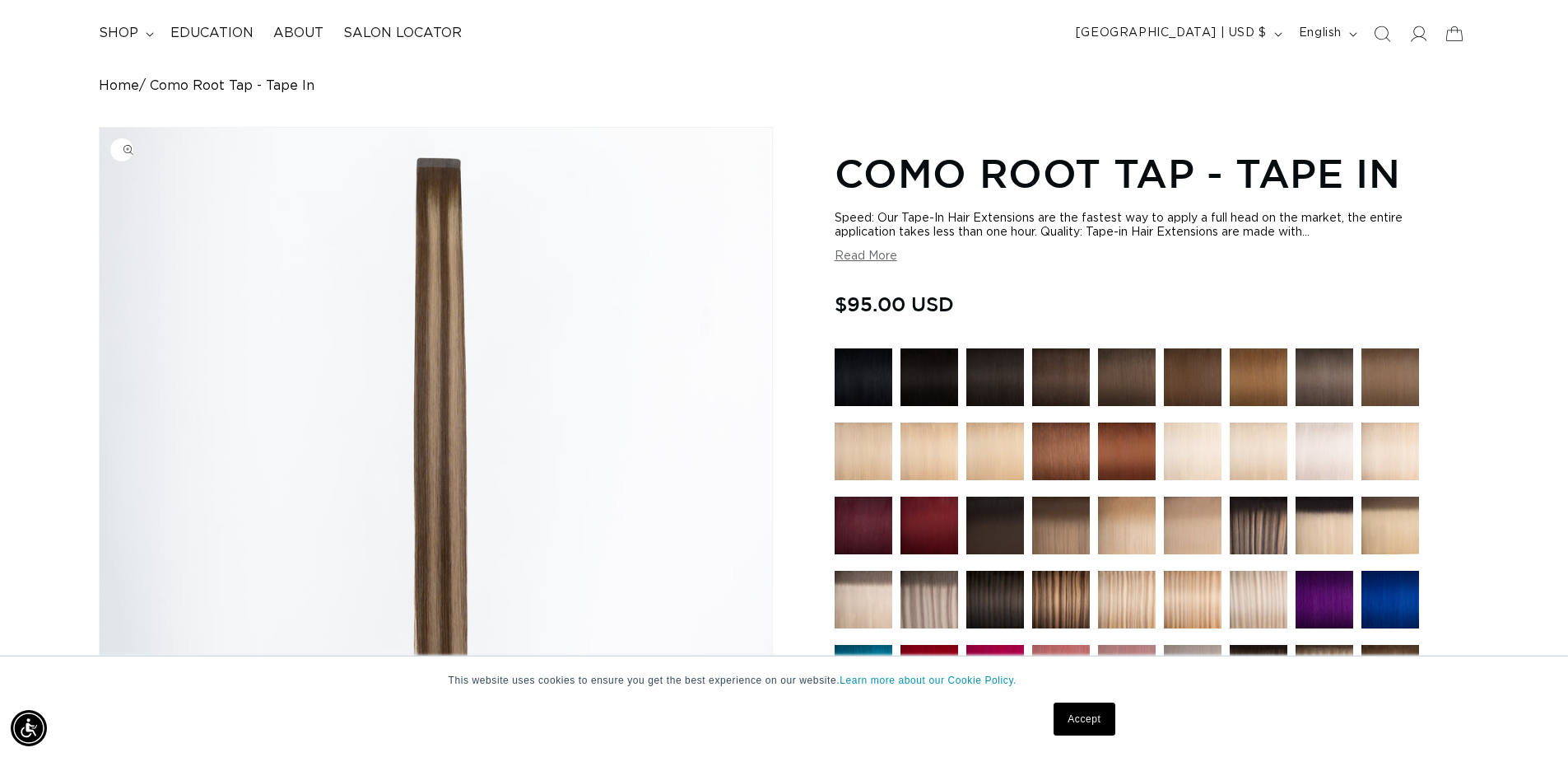
scroll to position [63, 0]
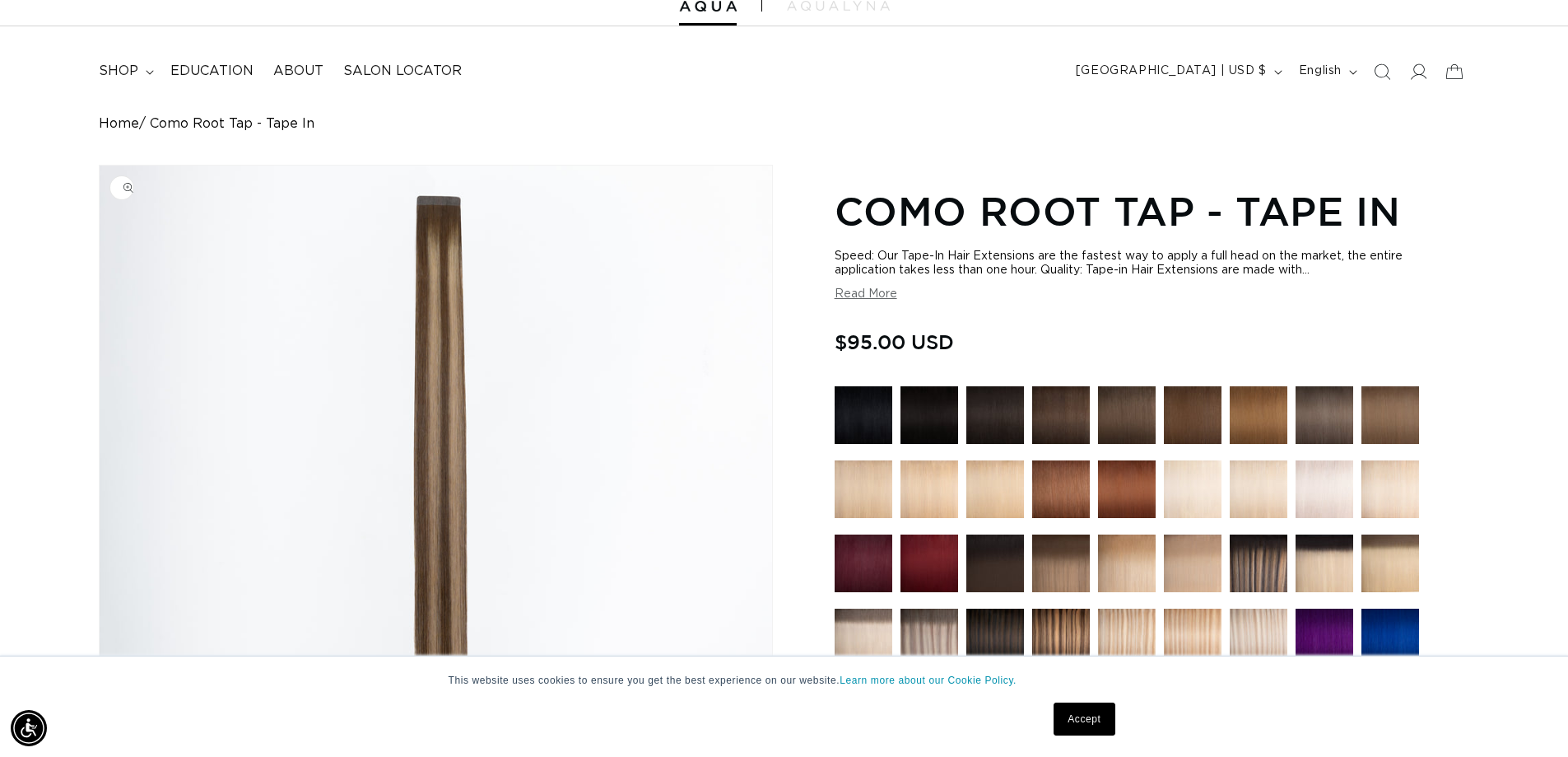
click at [404, 357] on img "Gallery Viewer" at bounding box center [435, 473] width 673 height 616
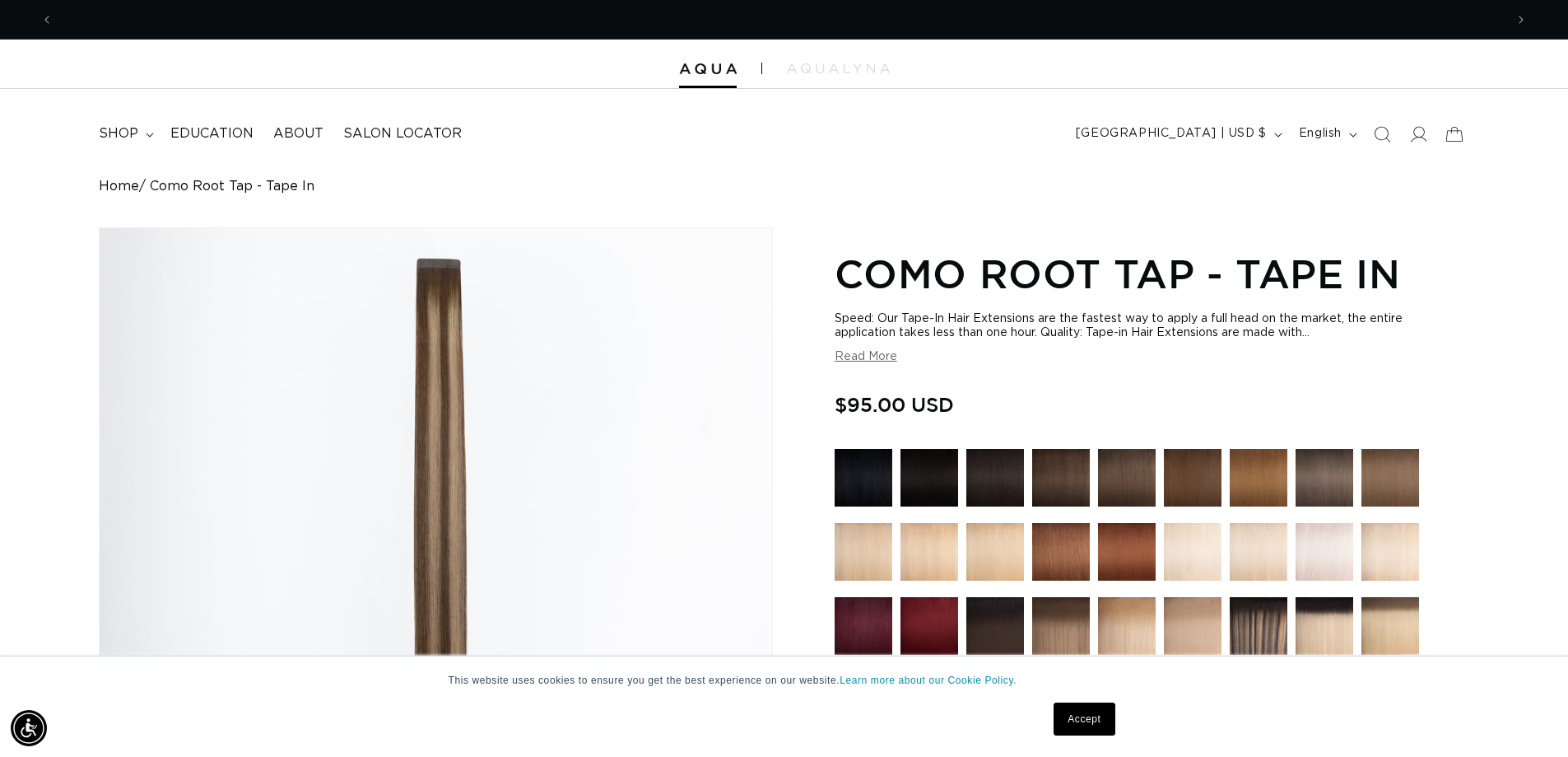
scroll to position [0, 0]
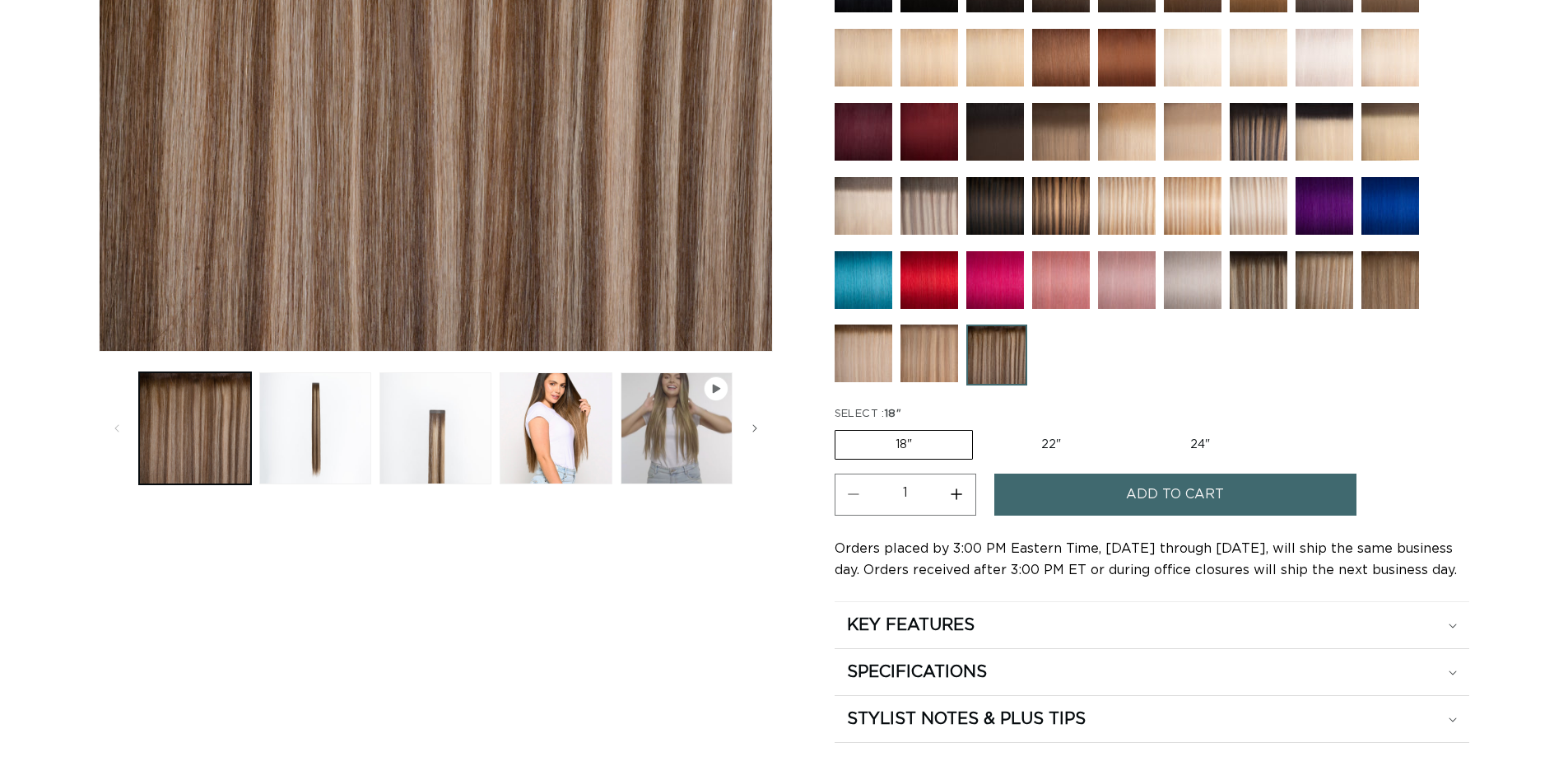
click at [1097, 504] on button "Add to cart" at bounding box center [1175, 494] width 362 height 42
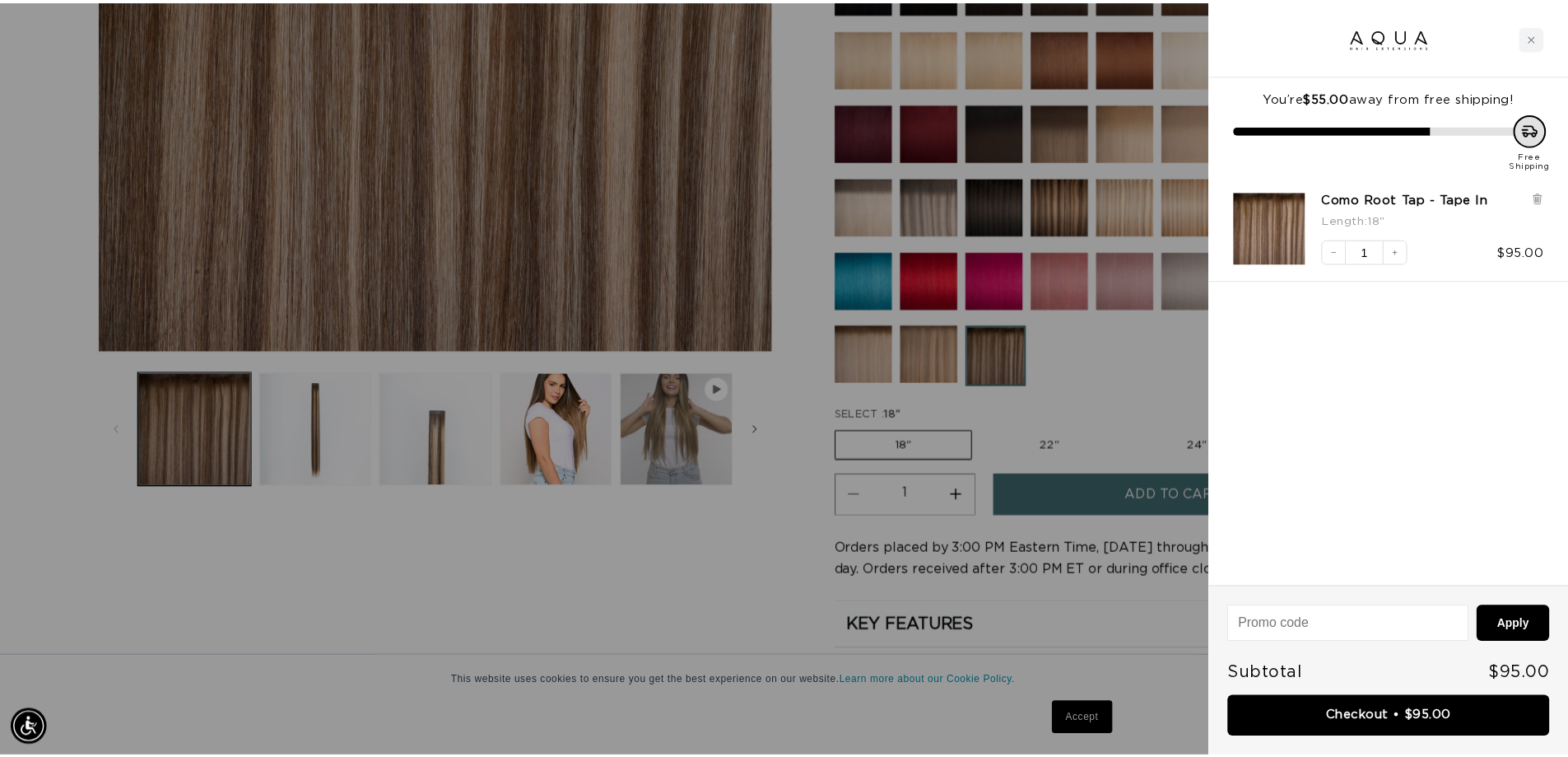
scroll to position [0, 1464]
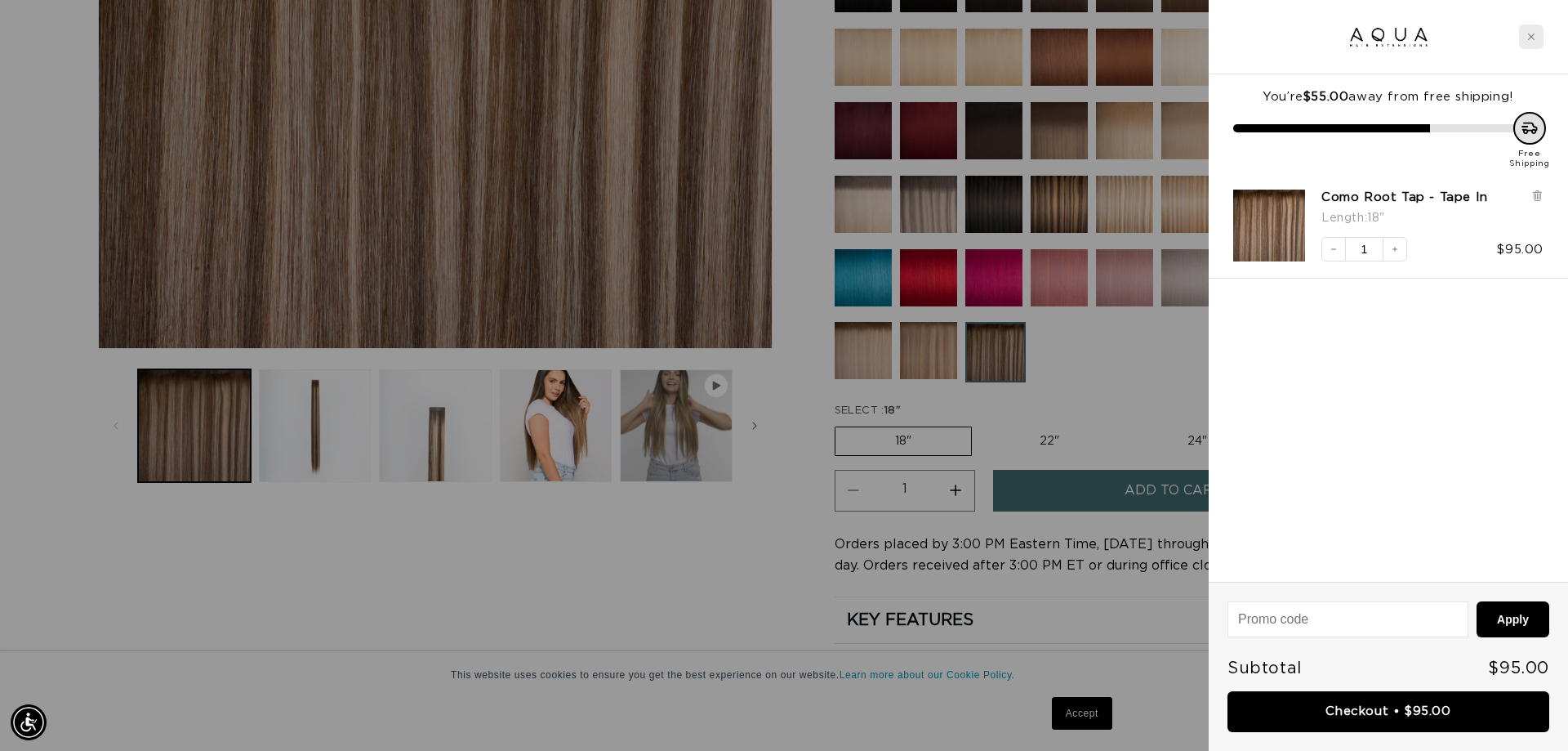
click at [1522, 39] on div "Close cart" at bounding box center [1530, 36] width 24 height 24
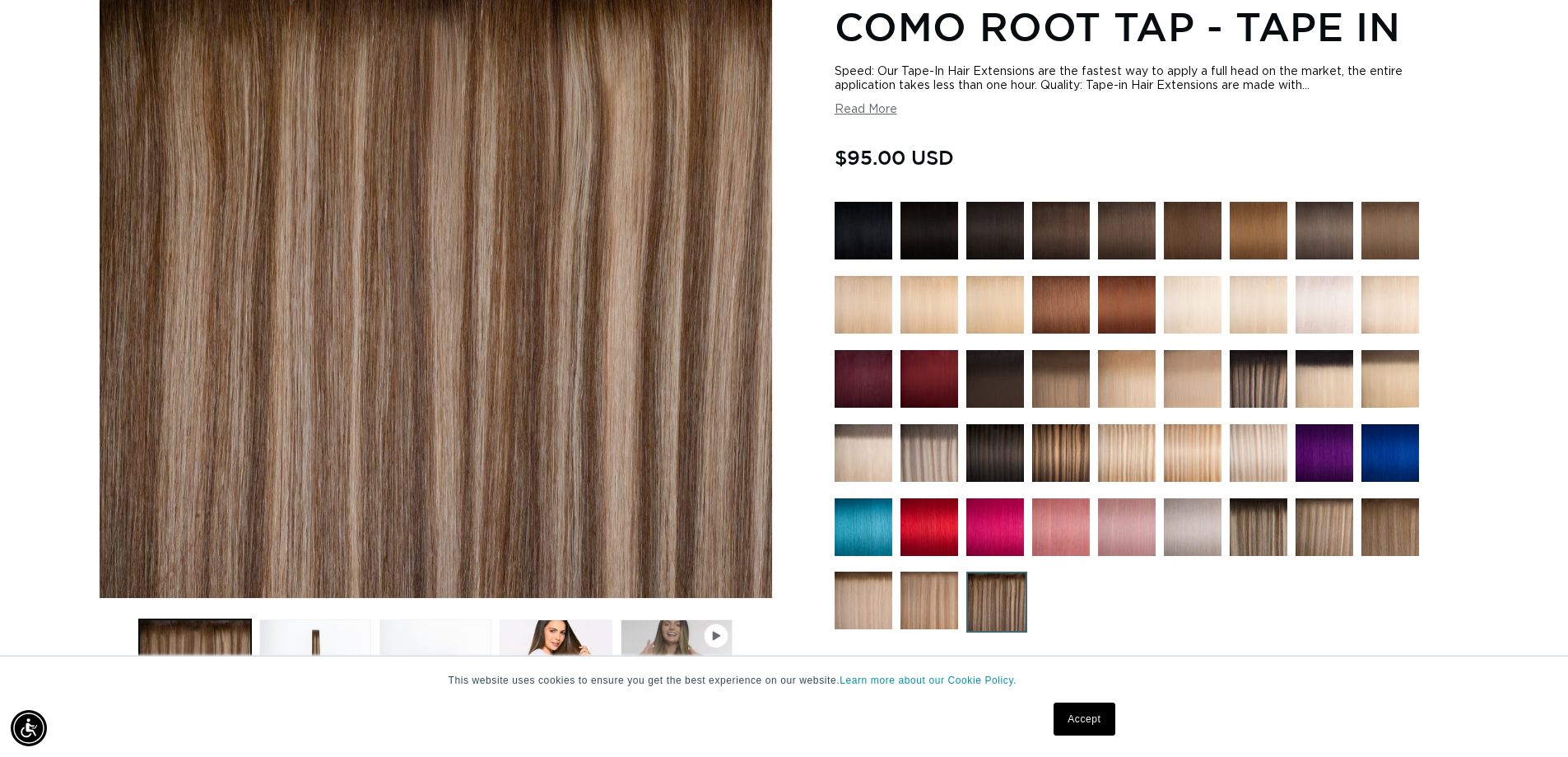
scroll to position [0, 2903]
click at [1079, 234] on img at bounding box center [1060, 231] width 58 height 58
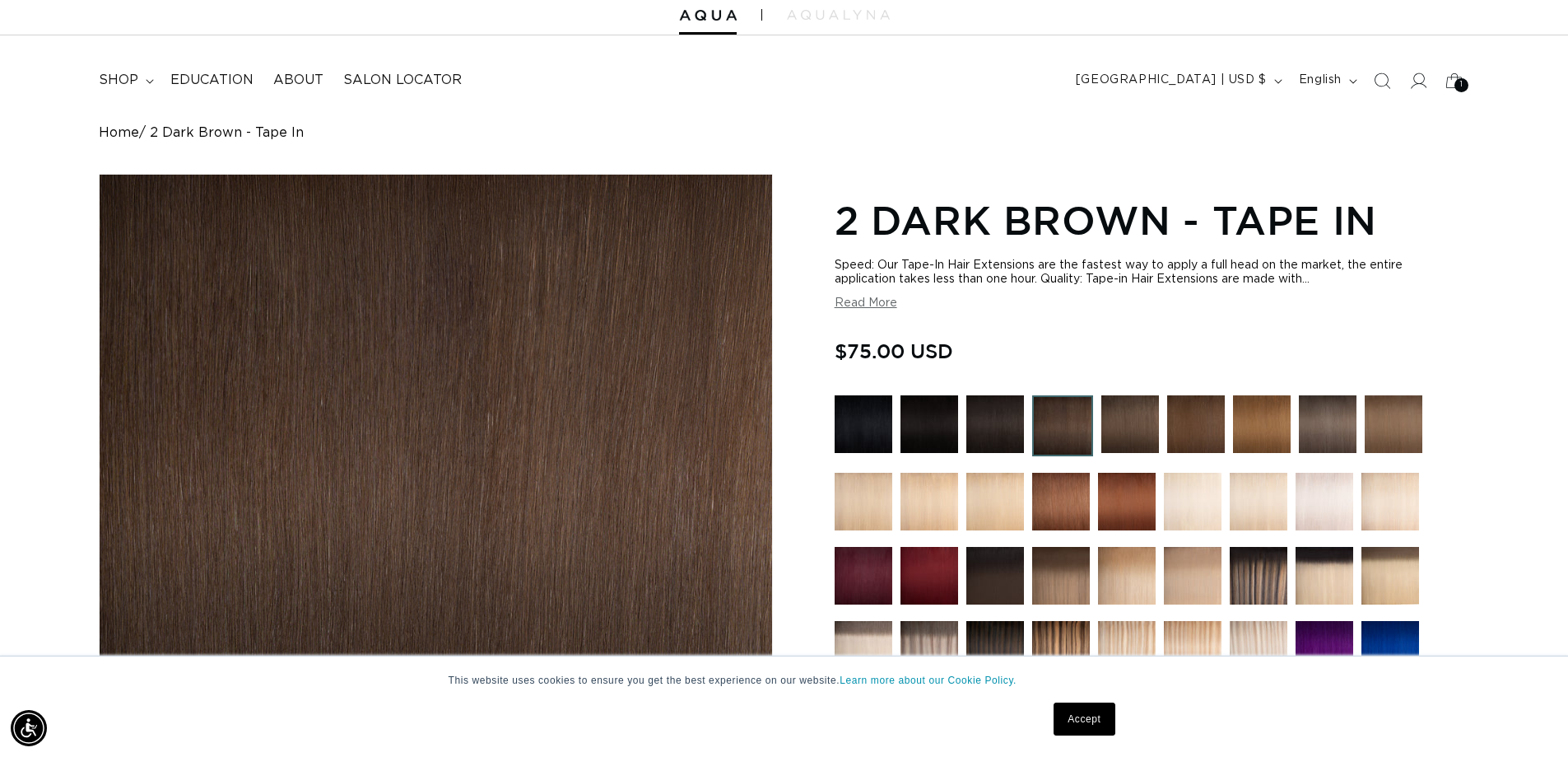
scroll to position [82, 0]
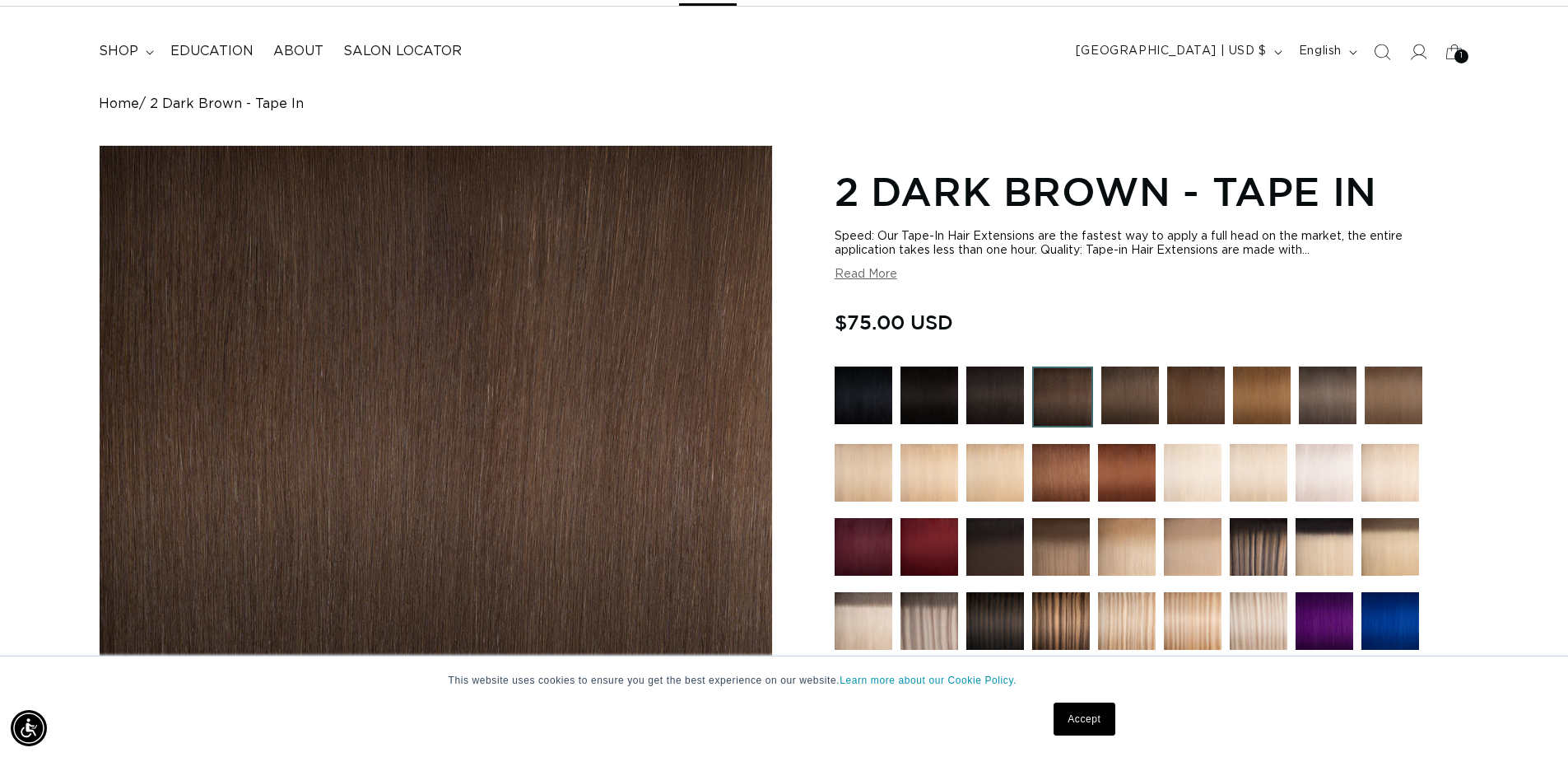
click at [1195, 388] on img at bounding box center [1196, 395] width 58 height 58
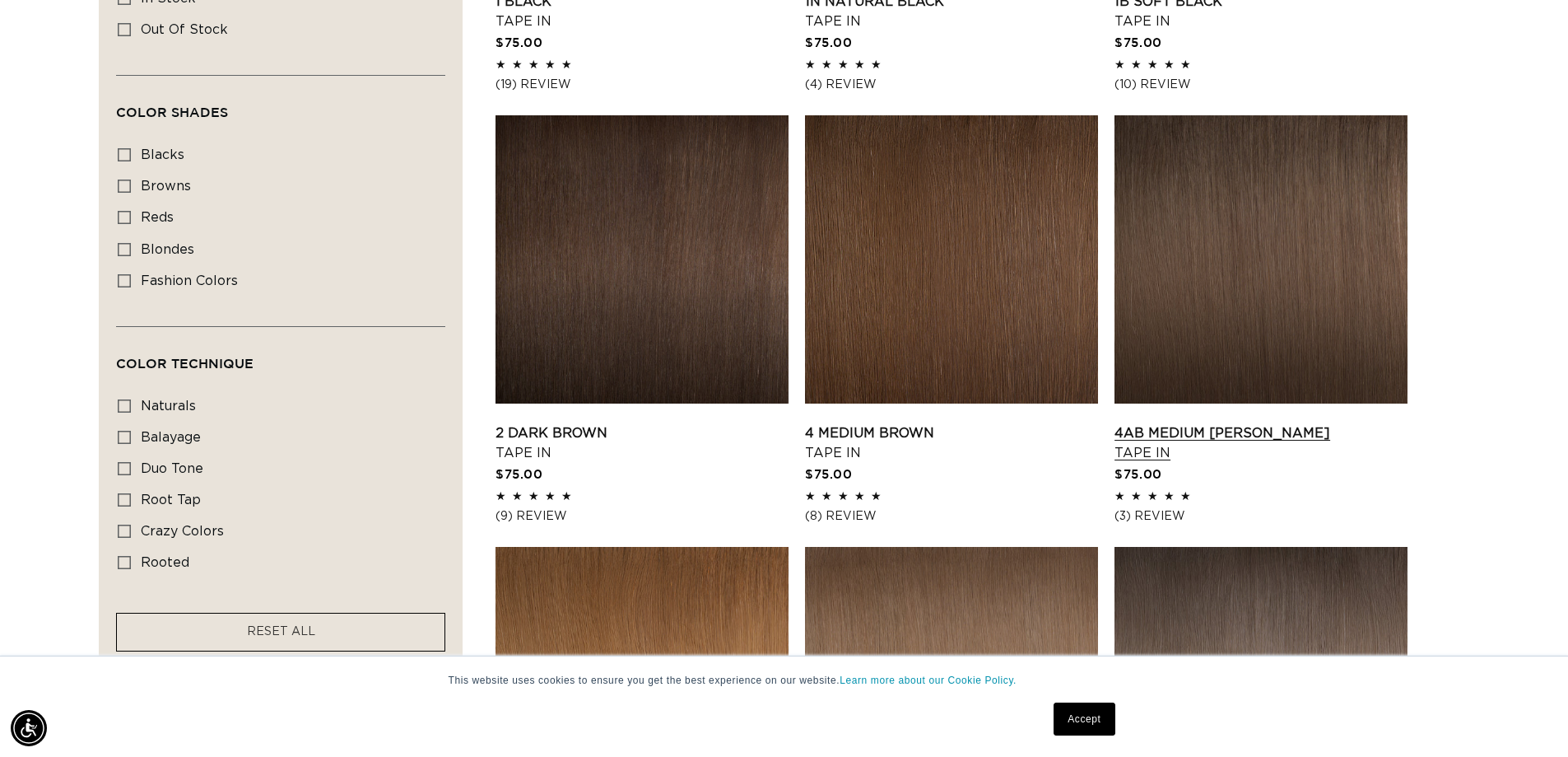
scroll to position [0, 1451]
click at [1219, 423] on link "4AB Medium Ash Brown Tape In" at bounding box center [1261, 442] width 293 height 39
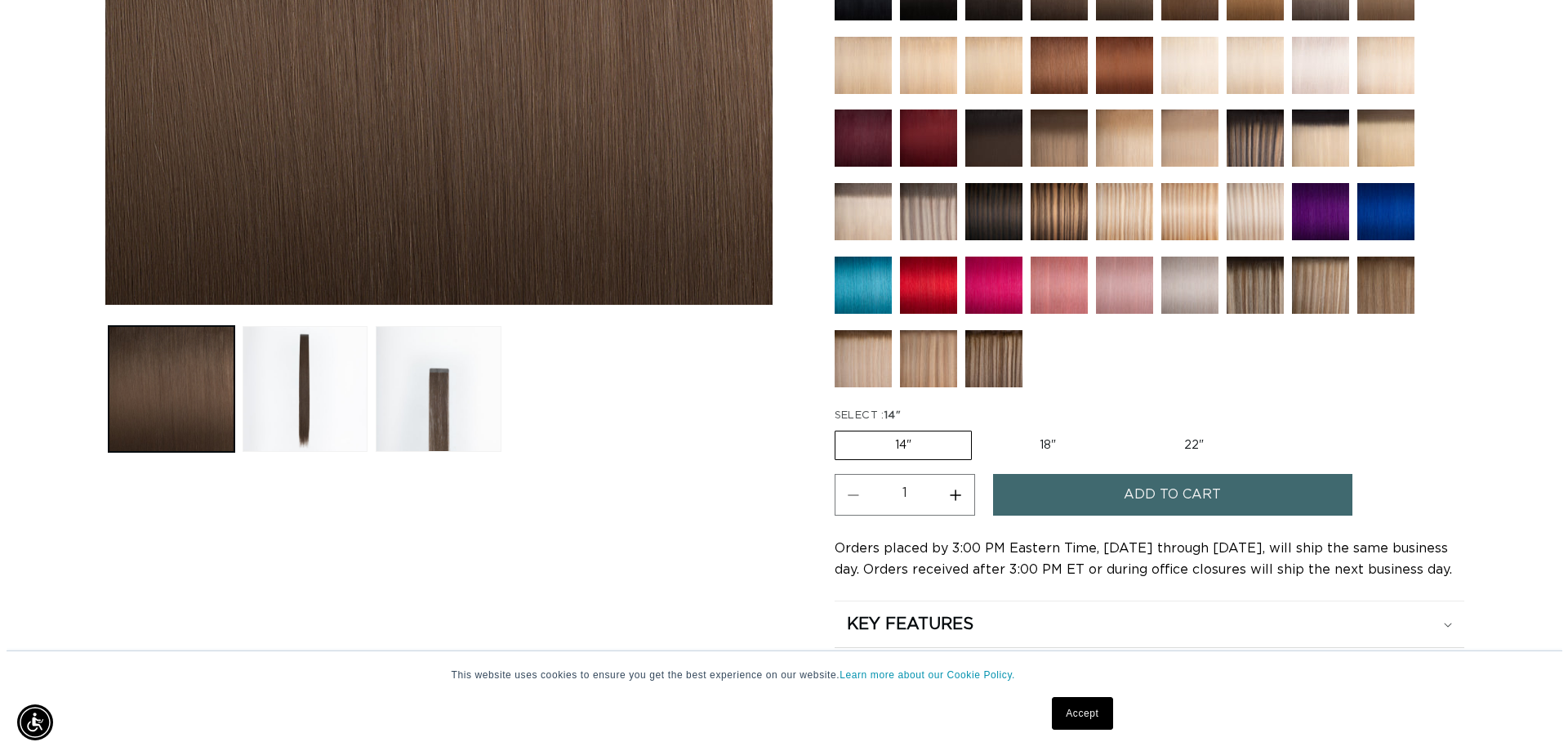
scroll to position [653, 0]
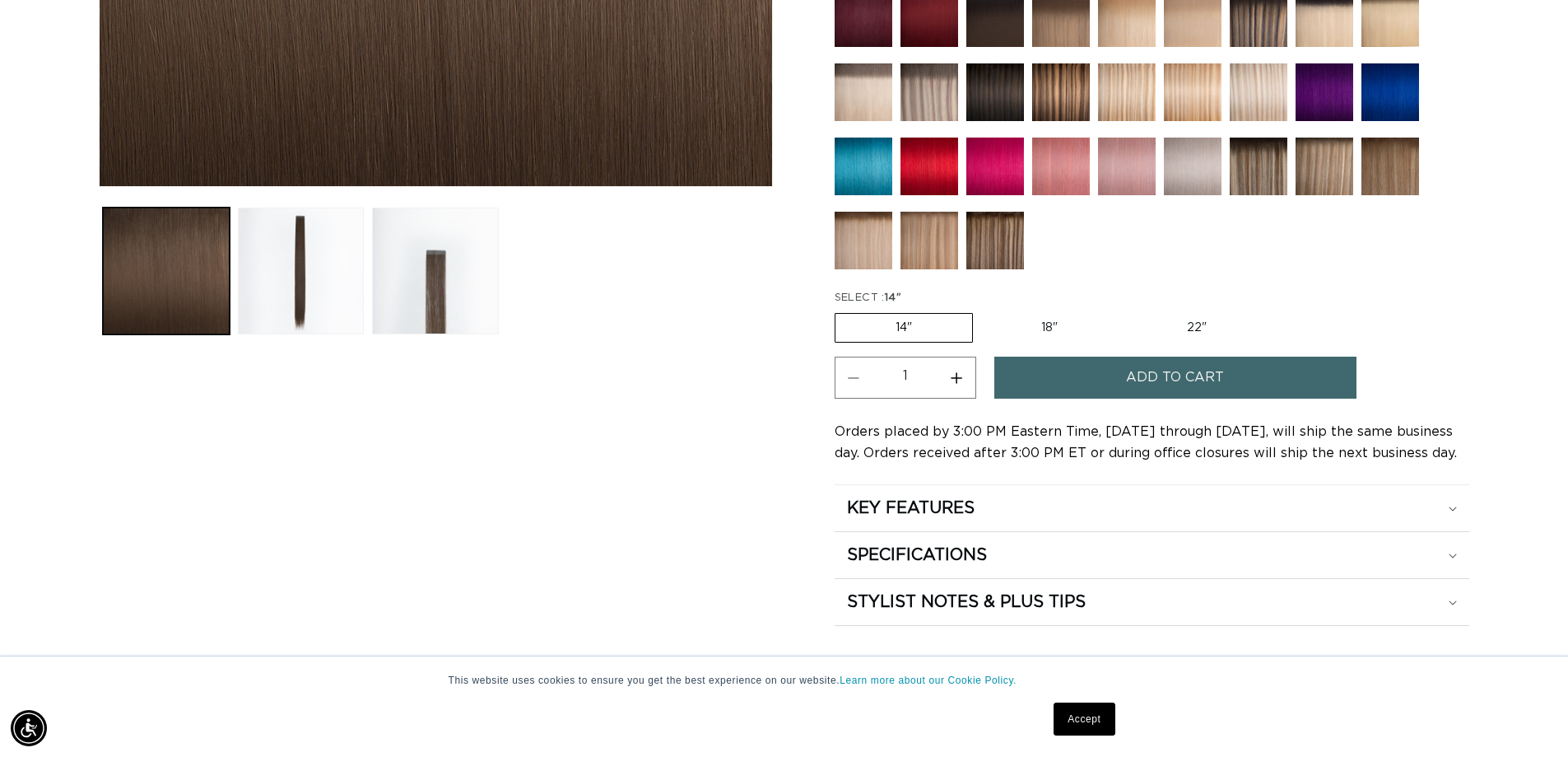
click at [1027, 326] on label "18" Variant sold out or unavailable" at bounding box center [1050, 327] width 137 height 28
click at [982, 311] on input "18" Variant sold out or unavailable" at bounding box center [981, 310] width 1 height 1
radio input "true"
click at [1052, 386] on button "Add to cart" at bounding box center [1175, 377] width 362 height 42
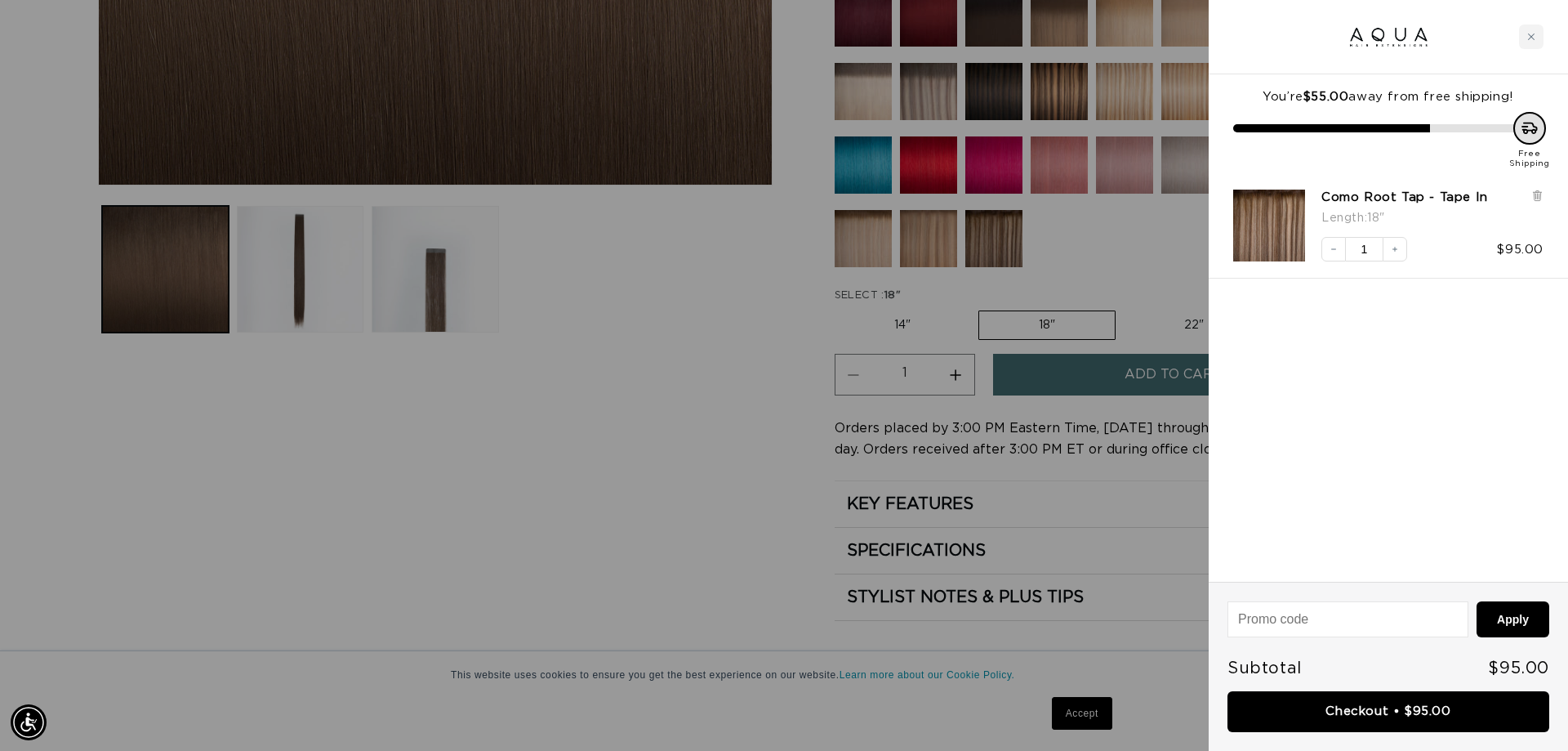
scroll to position [0, 1452]
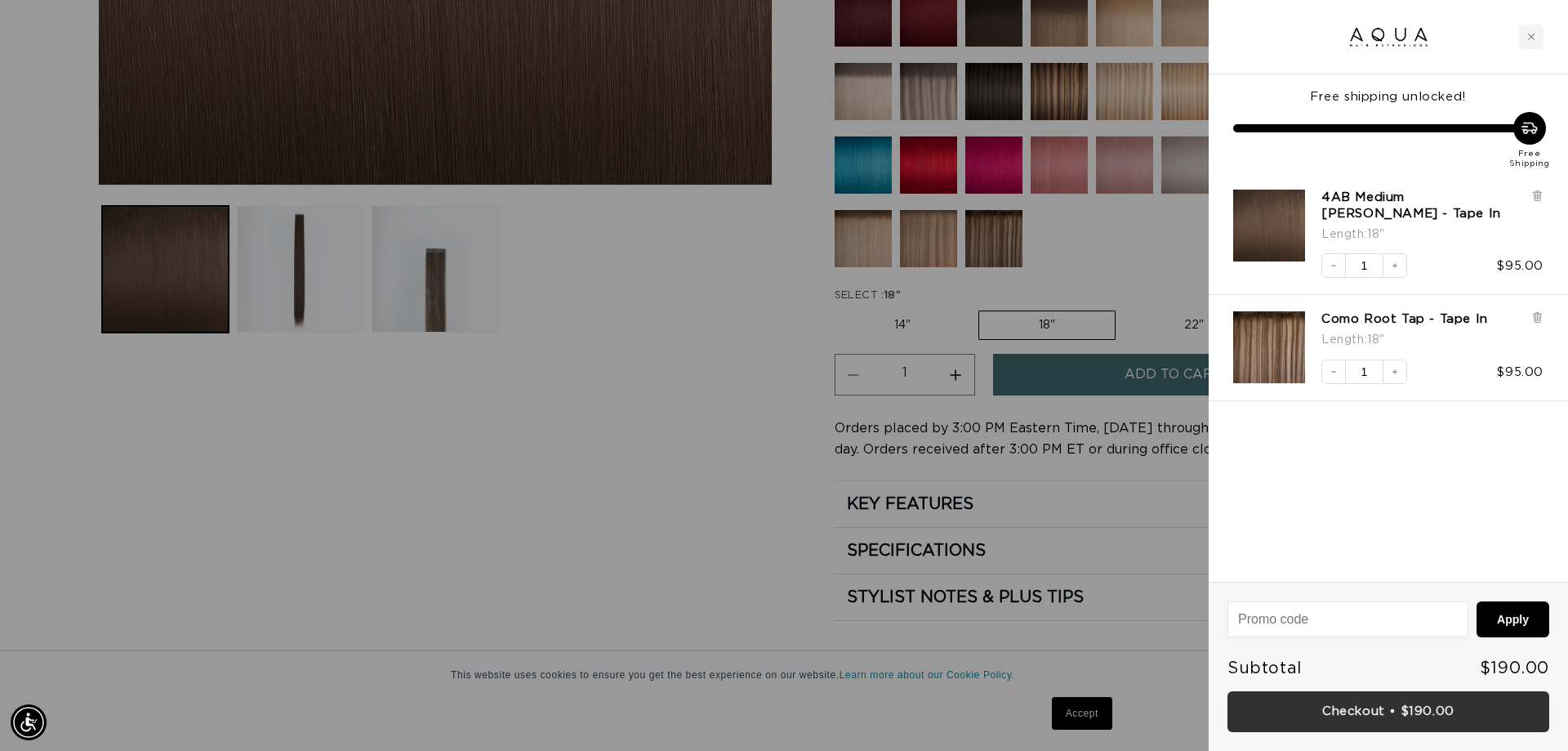
click at [1367, 704] on link "Checkout • $190.00" at bounding box center [1388, 711] width 322 height 42
